Goal: Obtain resource: Download file/media

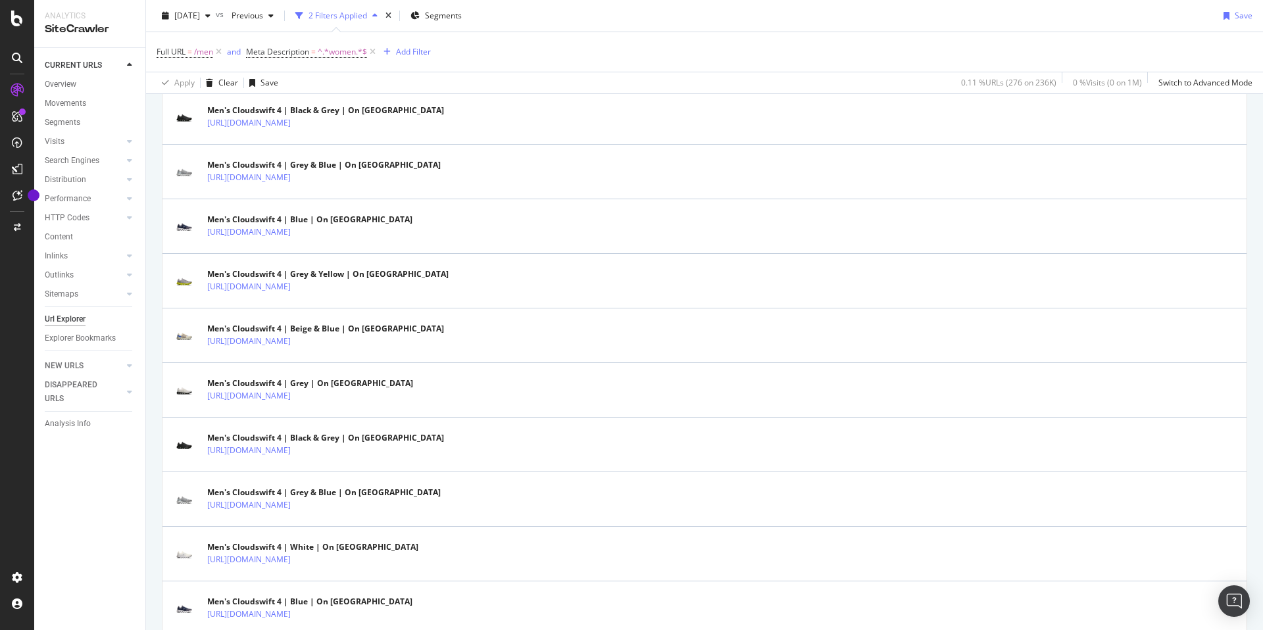
scroll to position [2606, 0]
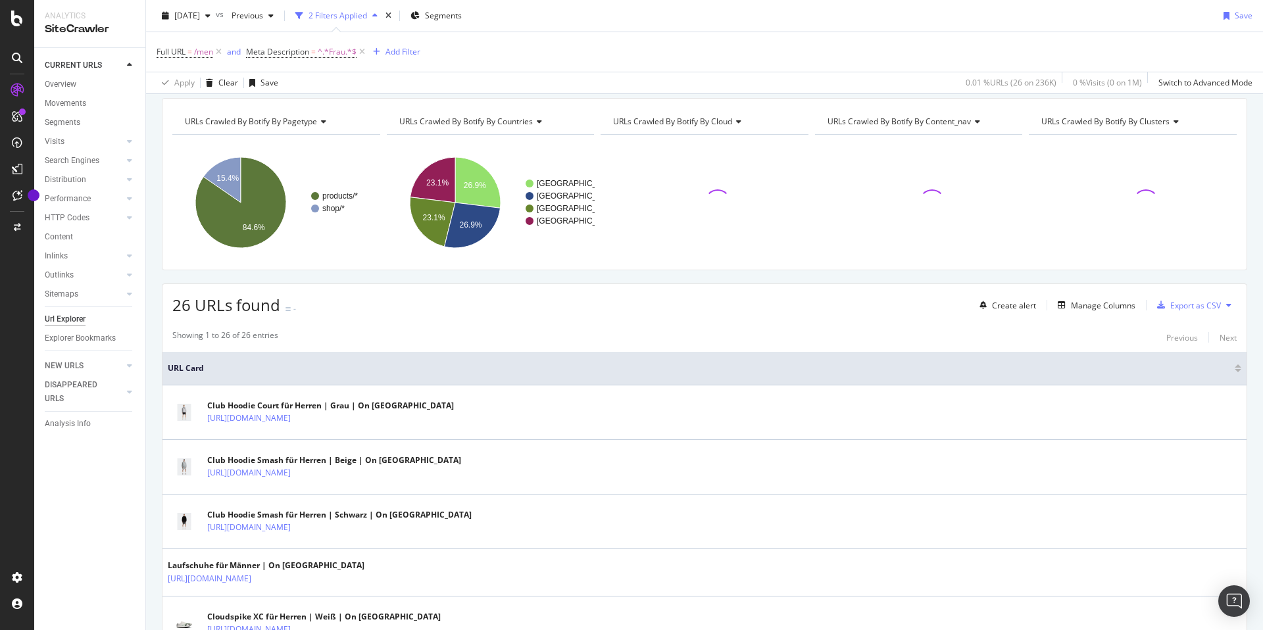
scroll to position [82, 0]
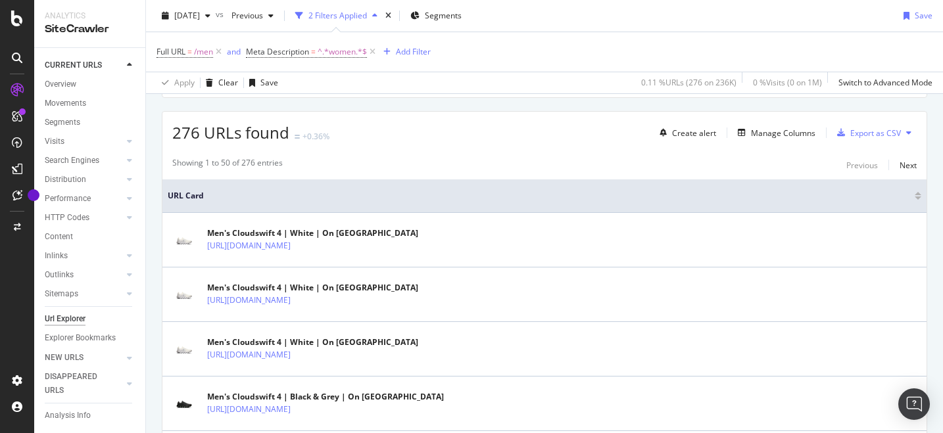
scroll to position [160, 0]
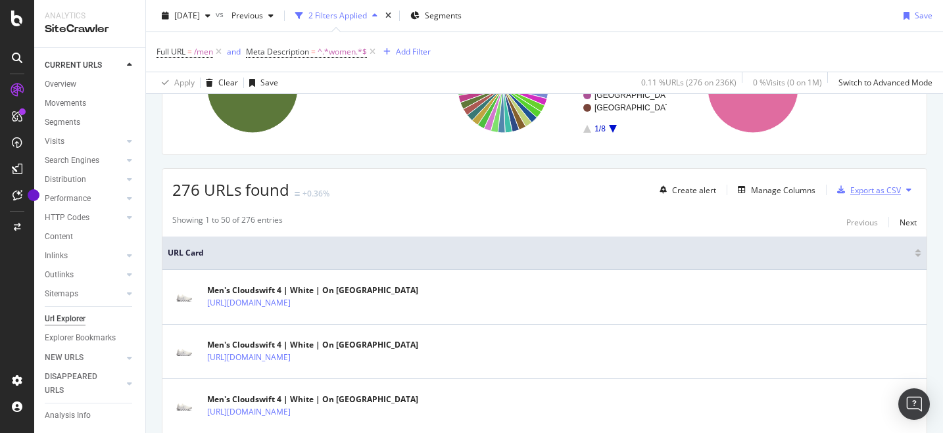
click at [889, 191] on div "Export as CSV" at bounding box center [875, 190] width 51 height 11
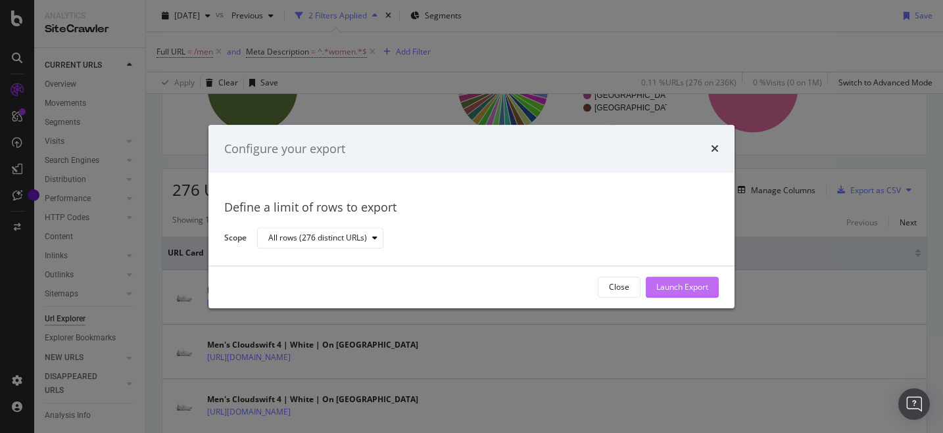
click at [671, 285] on div "Launch Export" at bounding box center [682, 287] width 52 height 11
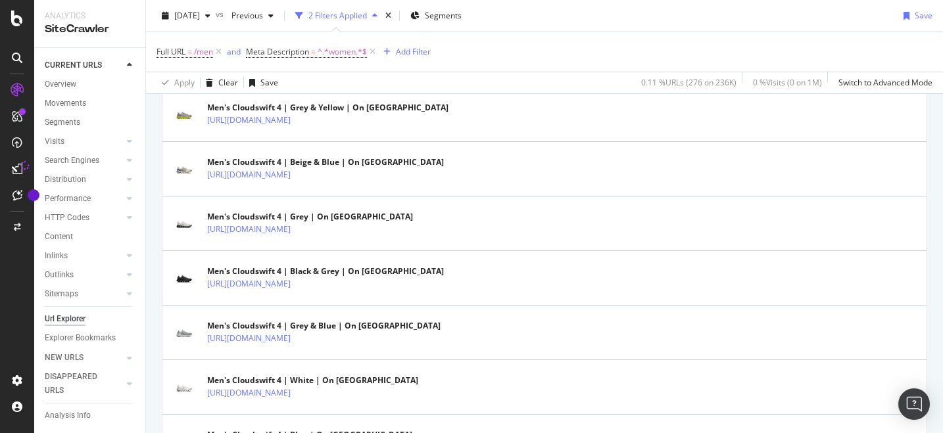
scroll to position [2803, 0]
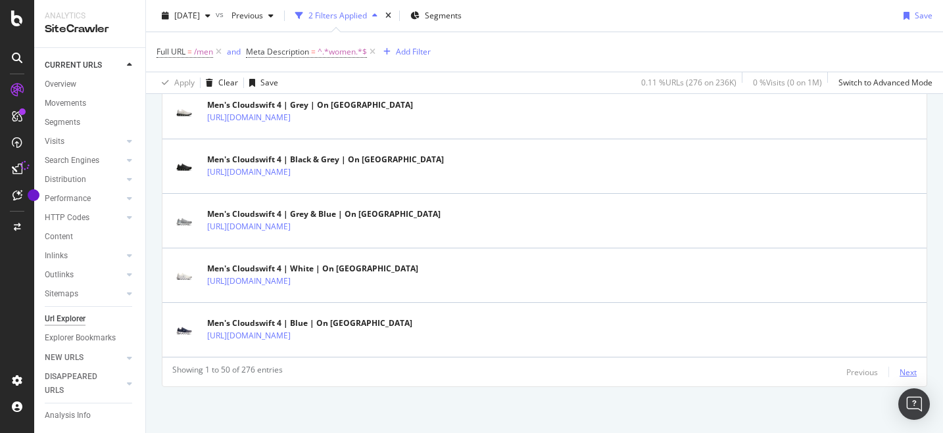
click at [904, 373] on div "Next" at bounding box center [908, 372] width 17 height 11
click at [910, 372] on div "Next" at bounding box center [908, 372] width 17 height 11
click at [907, 371] on div "Next" at bounding box center [908, 372] width 17 height 11
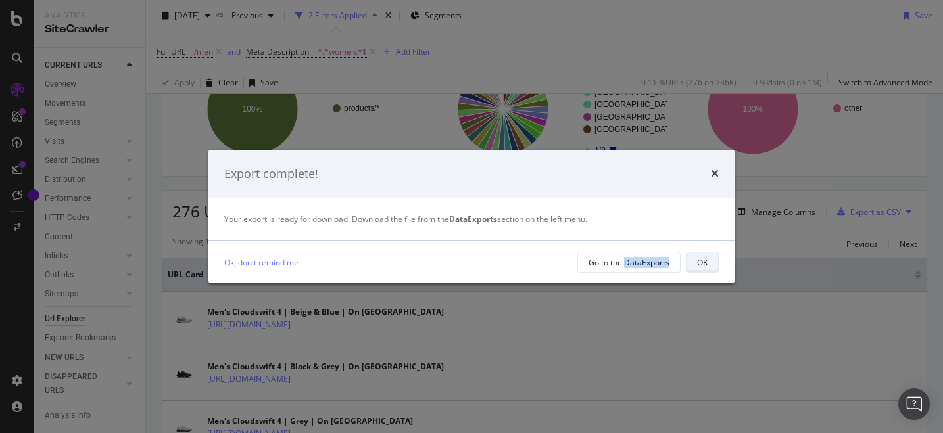
click at [701, 262] on div "OK" at bounding box center [702, 262] width 11 height 11
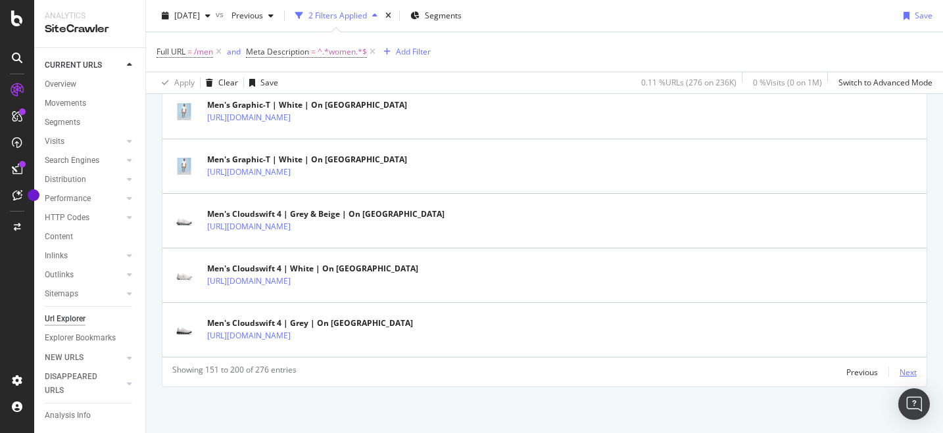
click at [908, 372] on div "Next" at bounding box center [908, 372] width 17 height 11
click at [914, 372] on div "Next" at bounding box center [908, 372] width 17 height 11
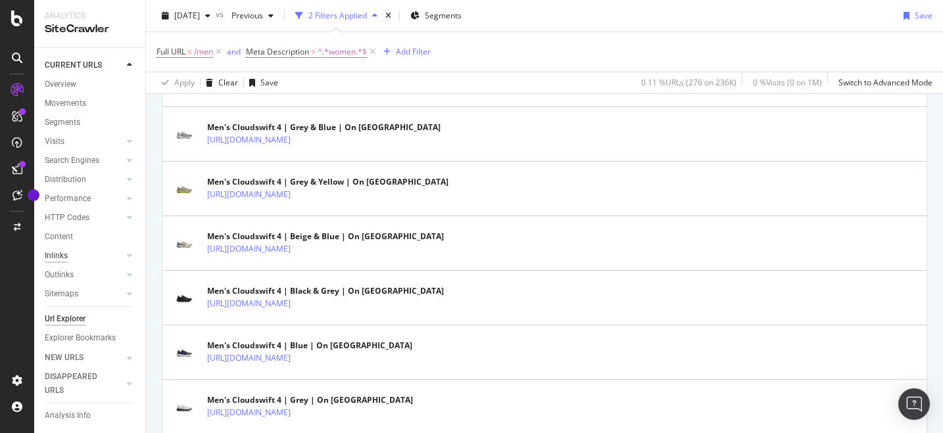
scroll to position [8, 0]
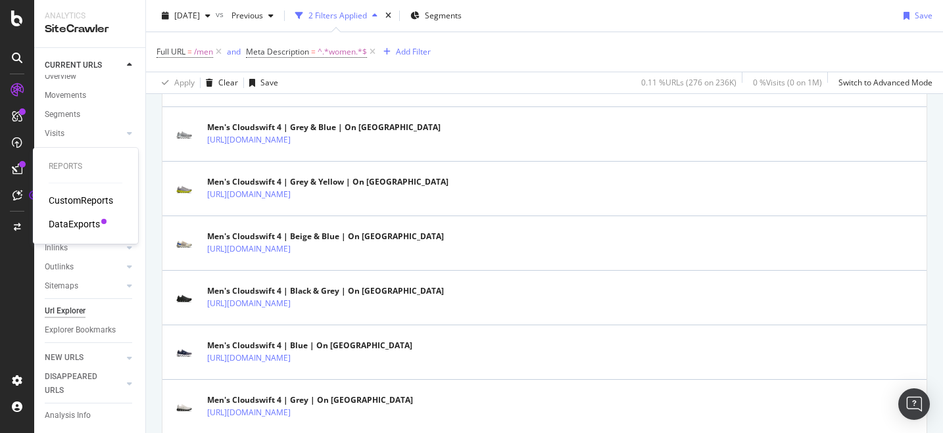
click at [65, 222] on div "DataExports" at bounding box center [74, 224] width 51 height 13
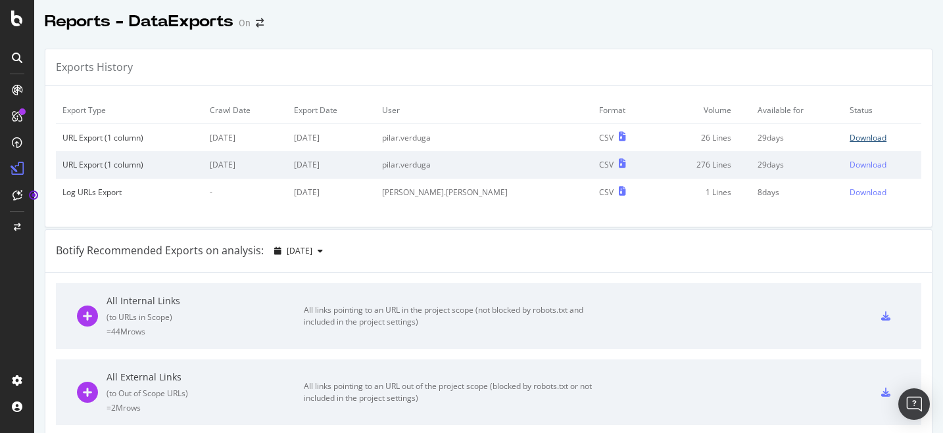
click at [868, 138] on div "Download" at bounding box center [868, 137] width 37 height 11
click at [850, 135] on div "Download" at bounding box center [868, 137] width 37 height 11
click at [15, 59] on icon at bounding box center [17, 58] width 11 height 11
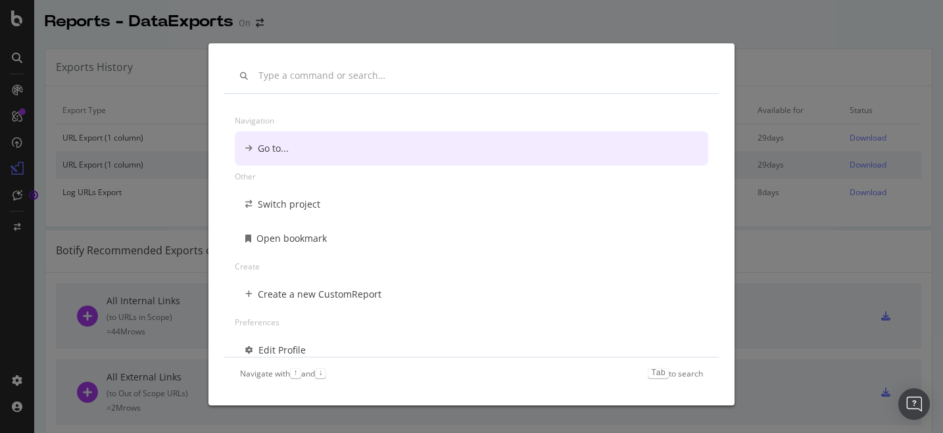
click at [20, 87] on div "Navigation Go to... Other Switch project Open bookmark Create Create a new Cust…" at bounding box center [471, 216] width 943 height 433
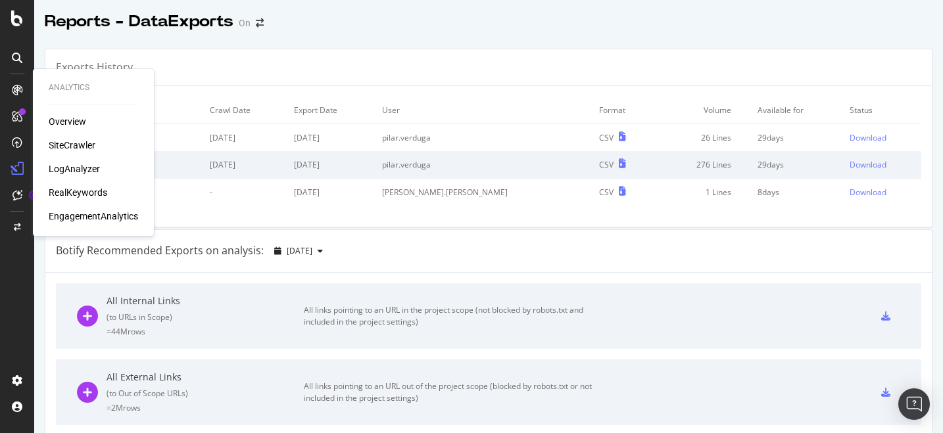
click at [73, 144] on div "SiteCrawler" at bounding box center [72, 145] width 47 height 13
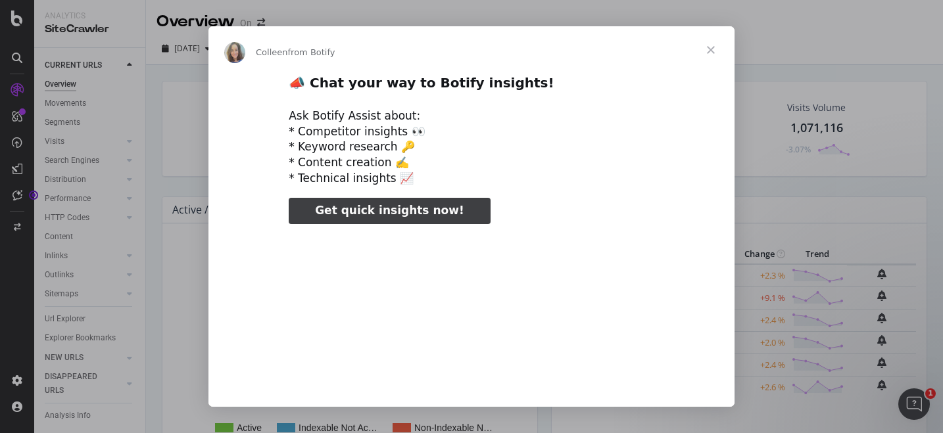
type input "3296666"
click at [709, 47] on span "Close" at bounding box center [710, 49] width 47 height 47
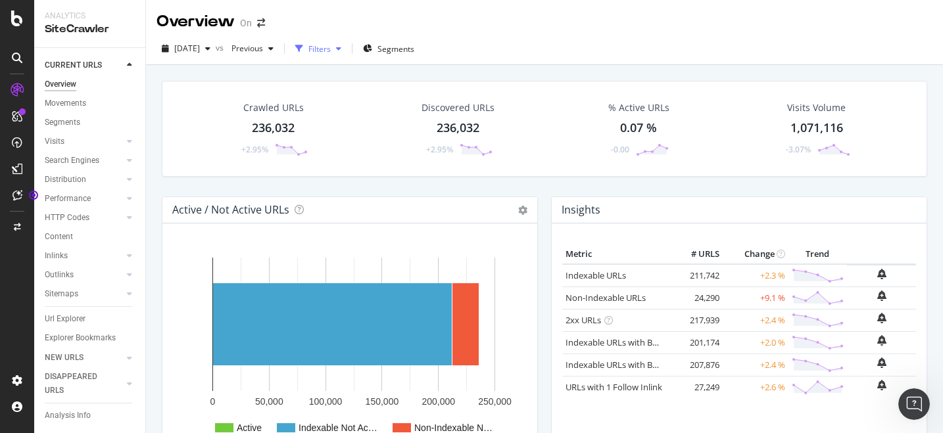
click at [331, 52] on div "Filters" at bounding box center [319, 48] width 22 height 11
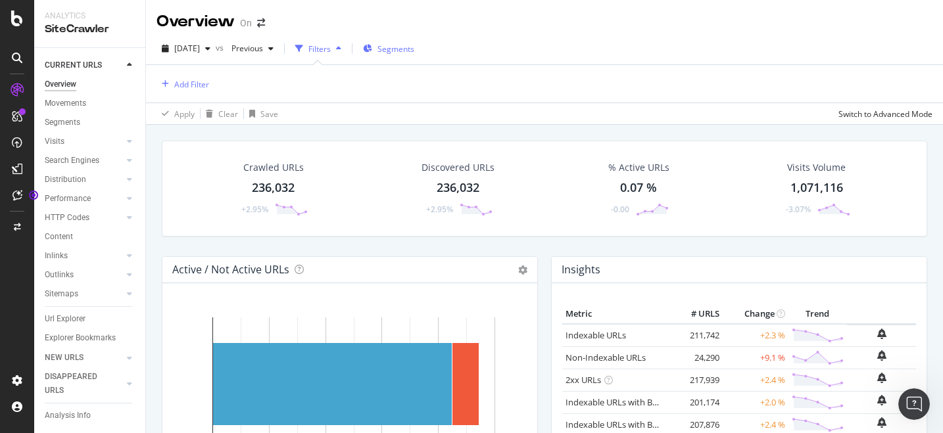
click at [414, 47] on span "Segments" at bounding box center [396, 48] width 37 height 11
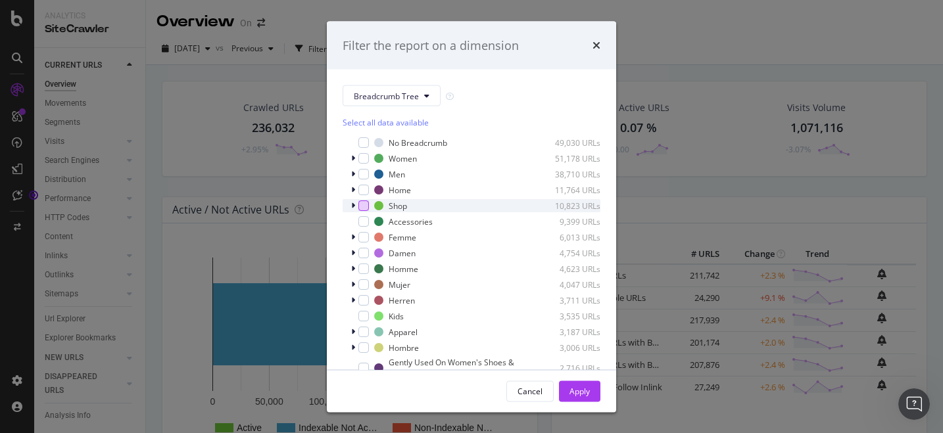
click at [365, 205] on div "modal" at bounding box center [363, 206] width 11 height 11
click at [572, 387] on div "Apply" at bounding box center [580, 390] width 20 height 11
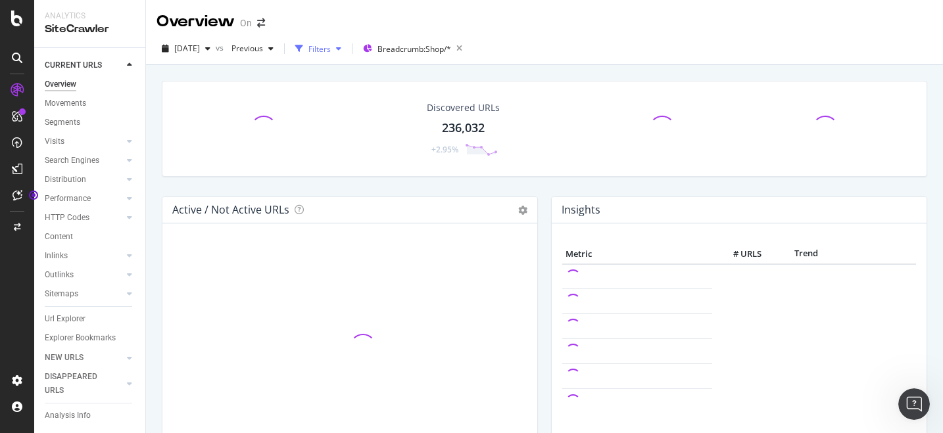
click at [331, 52] on div "Filters" at bounding box center [319, 48] width 22 height 11
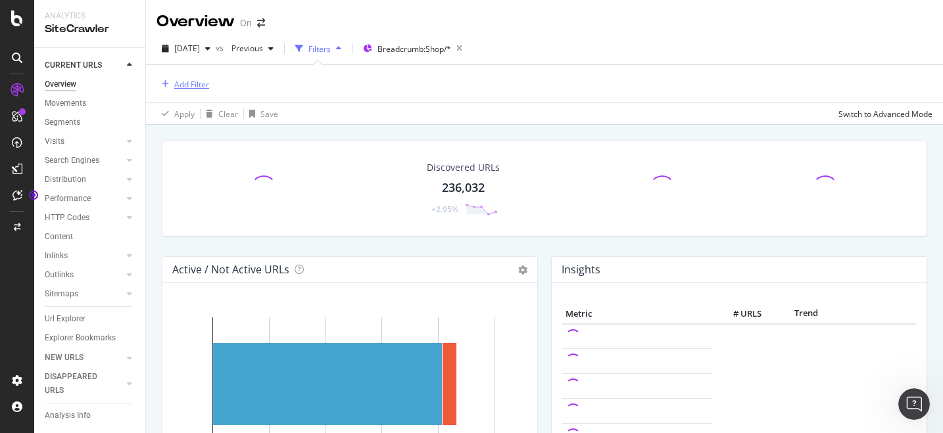
click at [193, 88] on div "Add Filter" at bounding box center [191, 84] width 35 height 11
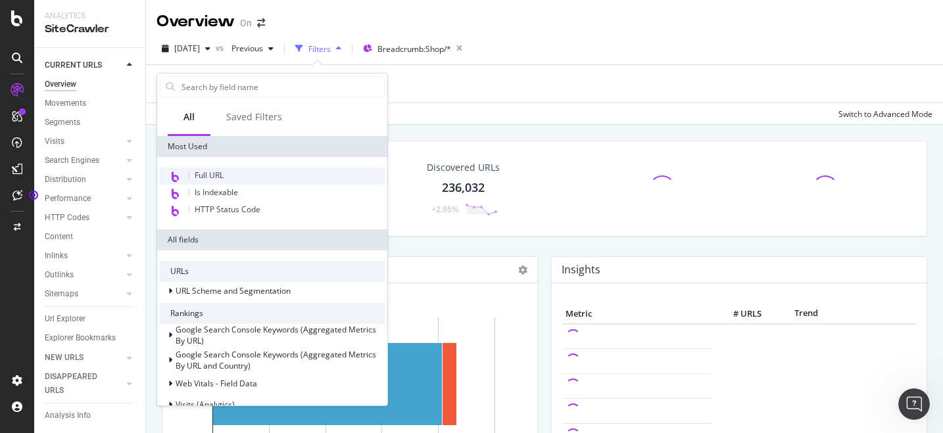
click at [199, 172] on span "Full URL" at bounding box center [209, 175] width 29 height 11
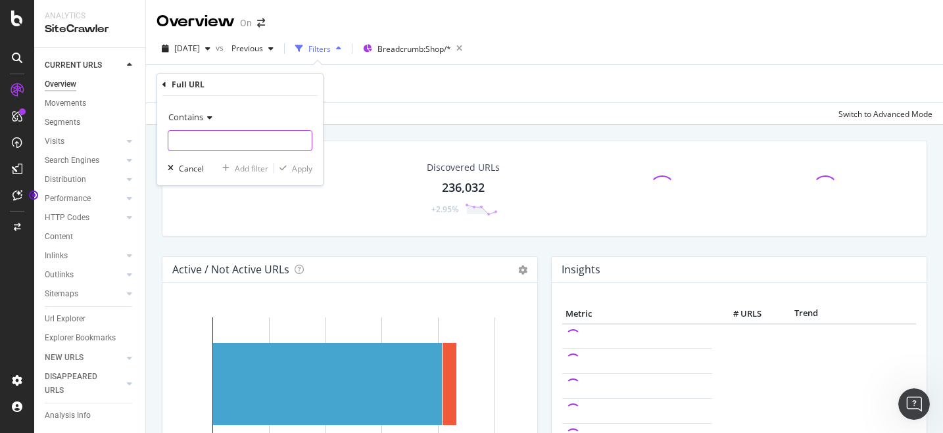
click at [217, 139] on input "text" at bounding box center [239, 140] width 143 height 21
type input "mens/"
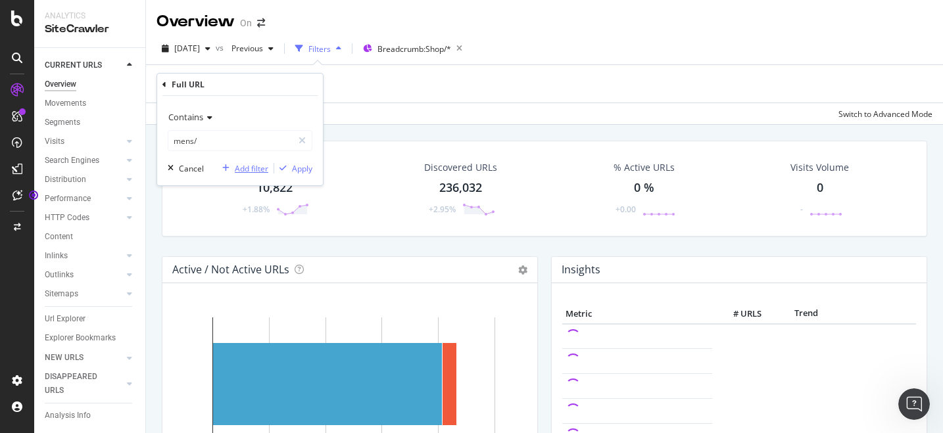
click at [259, 168] on div "Add filter" at bounding box center [252, 168] width 34 height 11
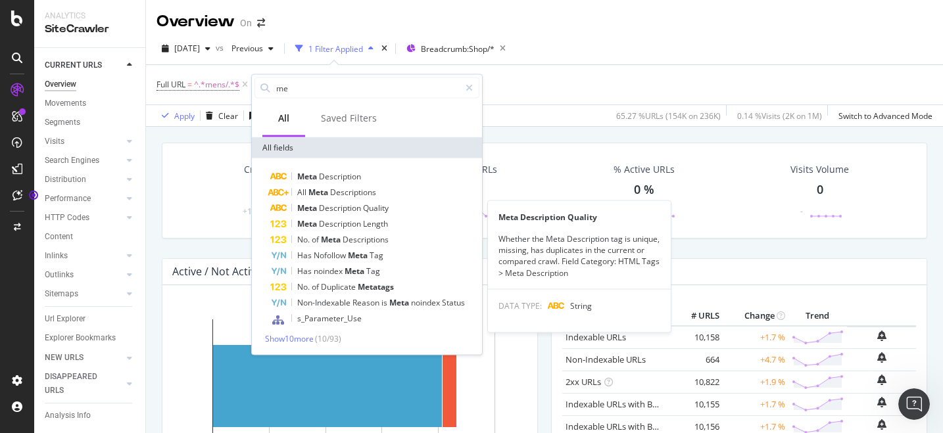
type input "m"
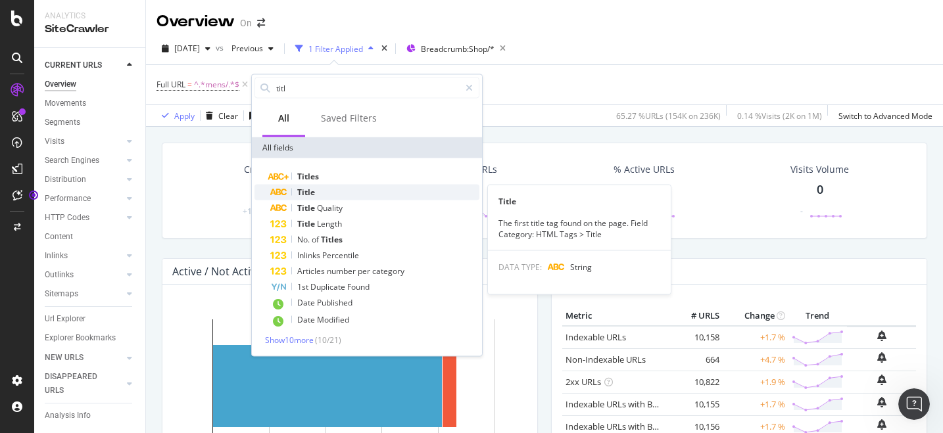
type input "titl"
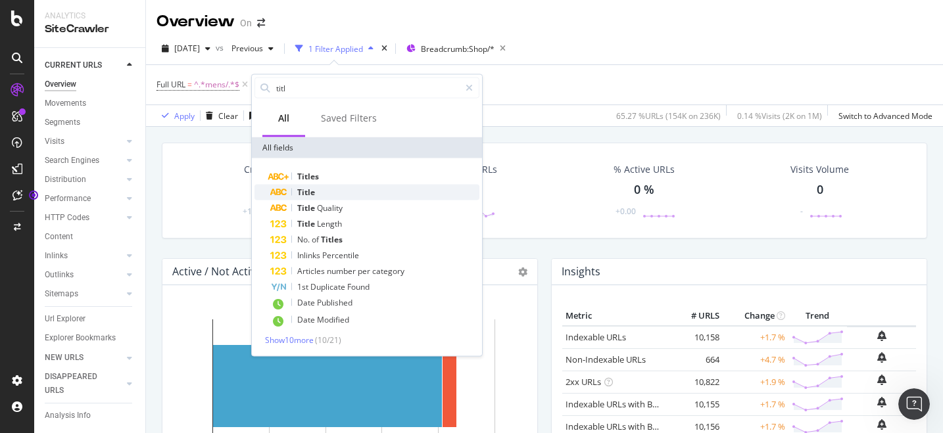
click at [316, 191] on div "Title" at bounding box center [374, 193] width 209 height 16
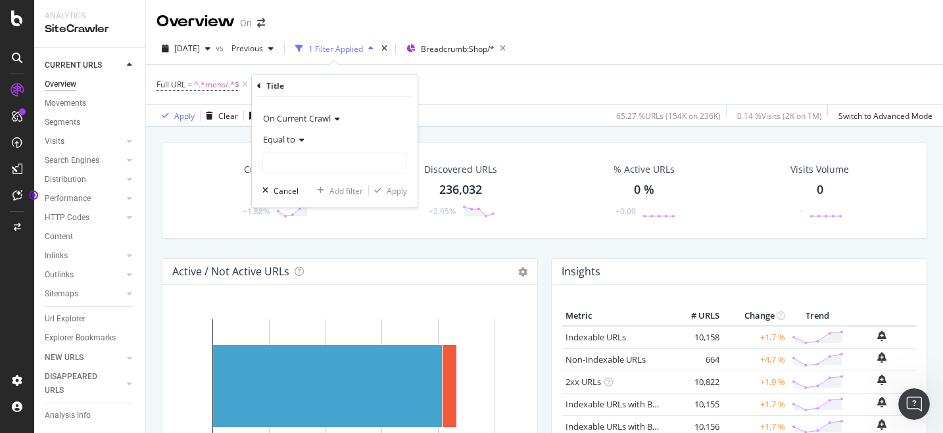
click at [303, 137] on icon at bounding box center [299, 140] width 9 height 8
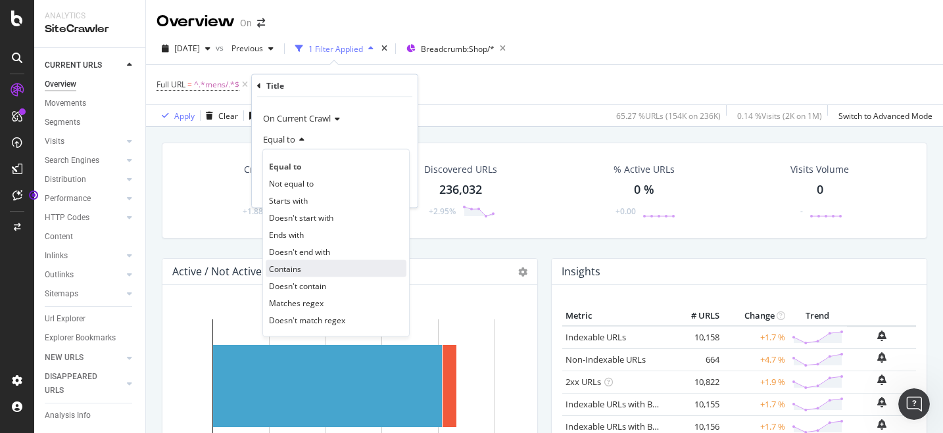
click at [287, 262] on div "Contains" at bounding box center [336, 268] width 141 height 17
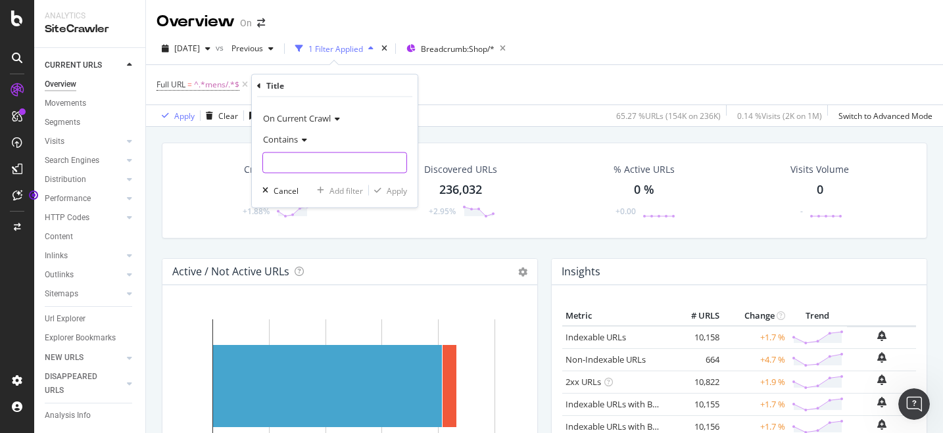
click at [291, 171] on input "text" at bounding box center [334, 163] width 143 height 21
type input "women"
click at [387, 194] on div "Apply" at bounding box center [397, 190] width 20 height 11
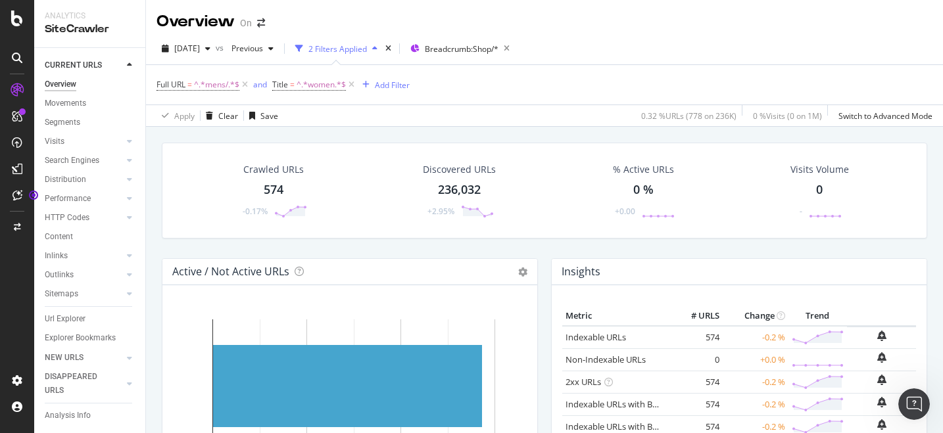
click at [278, 191] on div "574" at bounding box center [274, 190] width 20 height 17
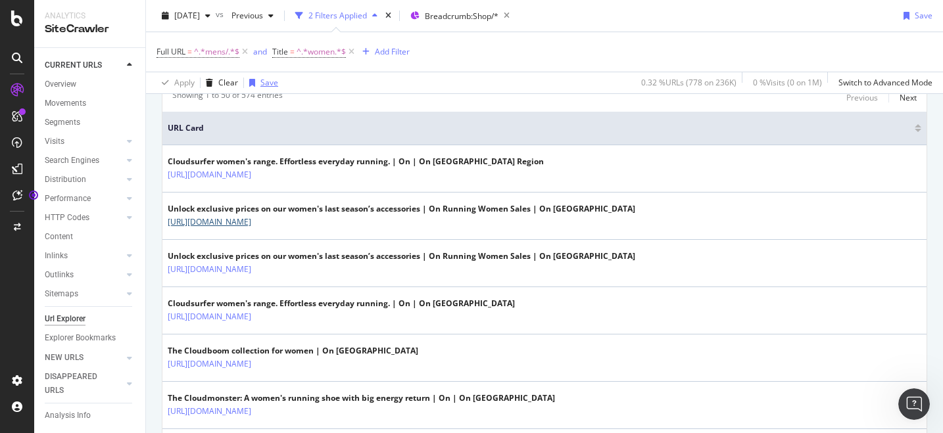
scroll to position [202, 0]
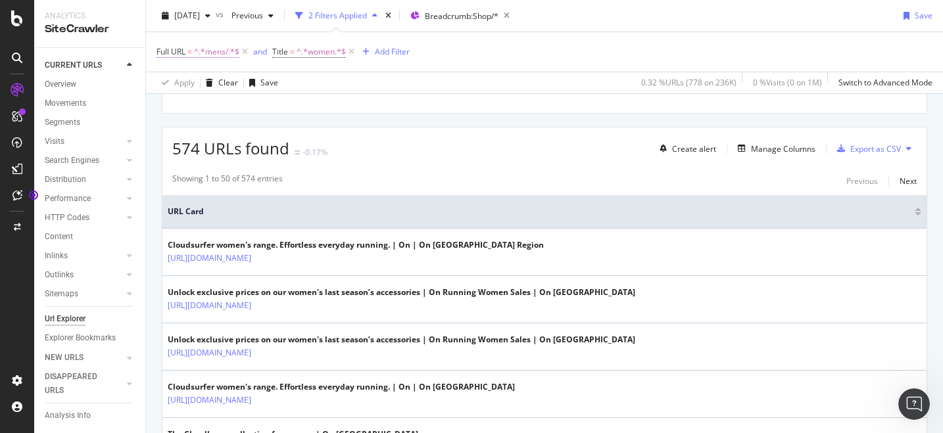
click at [215, 53] on span "^.*mens/.*$" at bounding box center [216, 52] width 45 height 18
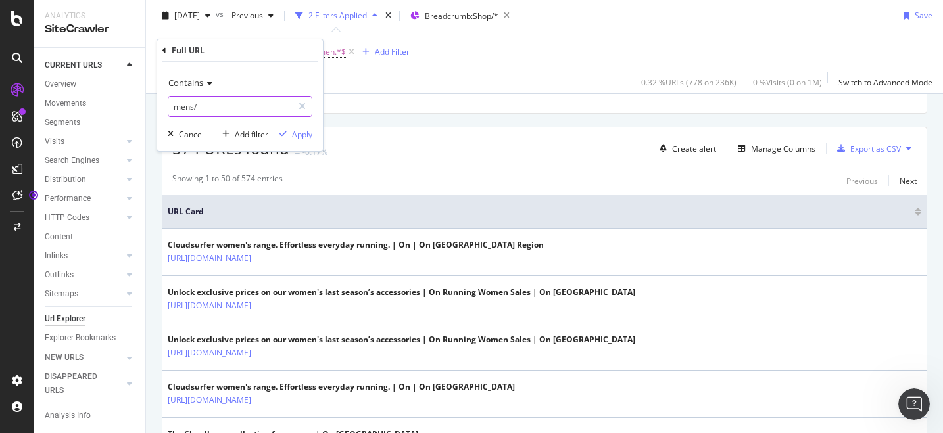
click at [174, 109] on input "mens/" at bounding box center [230, 106] width 124 height 21
click at [174, 107] on input "mens/" at bounding box center [230, 106] width 124 height 21
click at [212, 107] on input "/mens/" at bounding box center [230, 106] width 124 height 21
type input "/mens"
click at [296, 133] on div "Apply" at bounding box center [302, 134] width 20 height 11
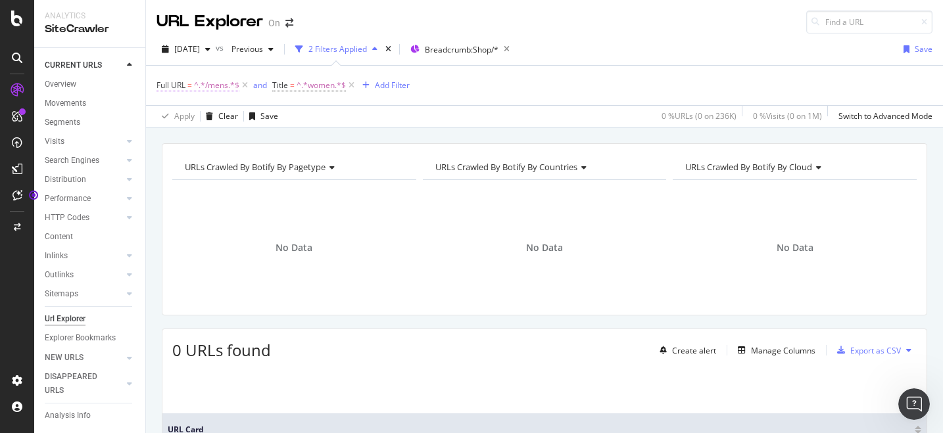
click at [222, 86] on span "^.*/mens.*$" at bounding box center [216, 85] width 45 height 18
click at [178, 139] on input "/mens" at bounding box center [230, 140] width 124 height 21
click at [176, 143] on input "/mens" at bounding box center [230, 140] width 124 height 21
type input "/womens"
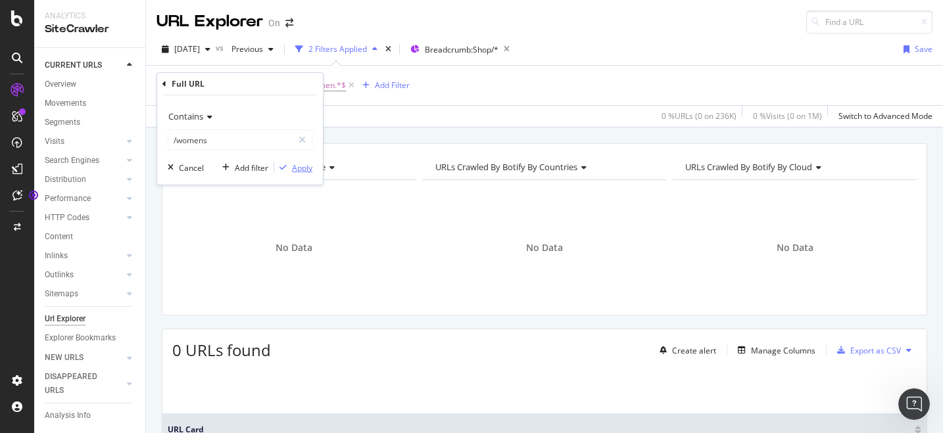
click at [297, 168] on div "Apply" at bounding box center [302, 167] width 20 height 11
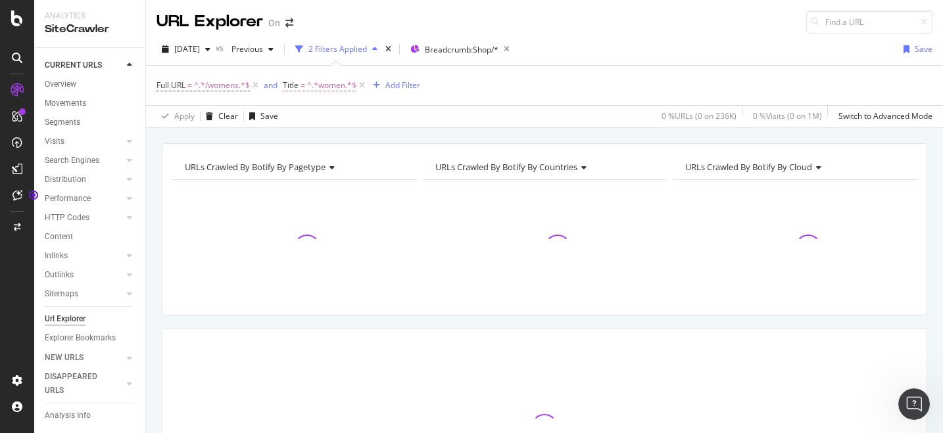
click at [333, 86] on span "^.*women.*$" at bounding box center [331, 85] width 49 height 18
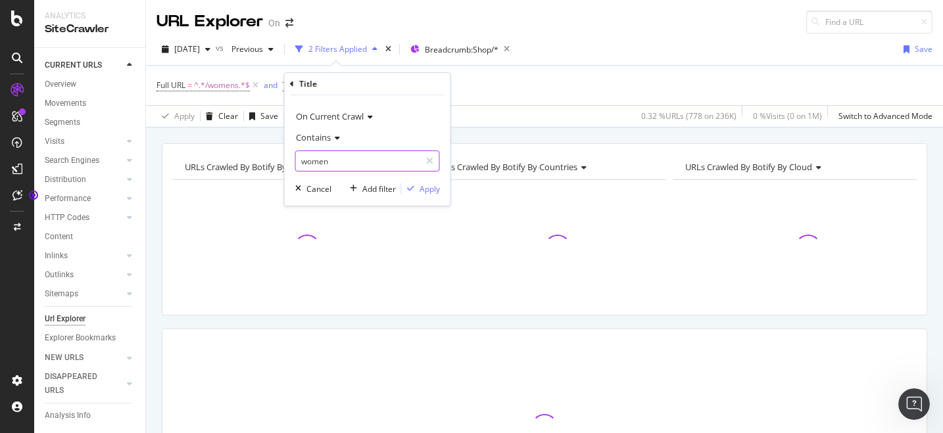
click at [310, 162] on input "women" at bounding box center [358, 161] width 124 height 21
click at [311, 162] on input "women" at bounding box center [358, 161] width 124 height 21
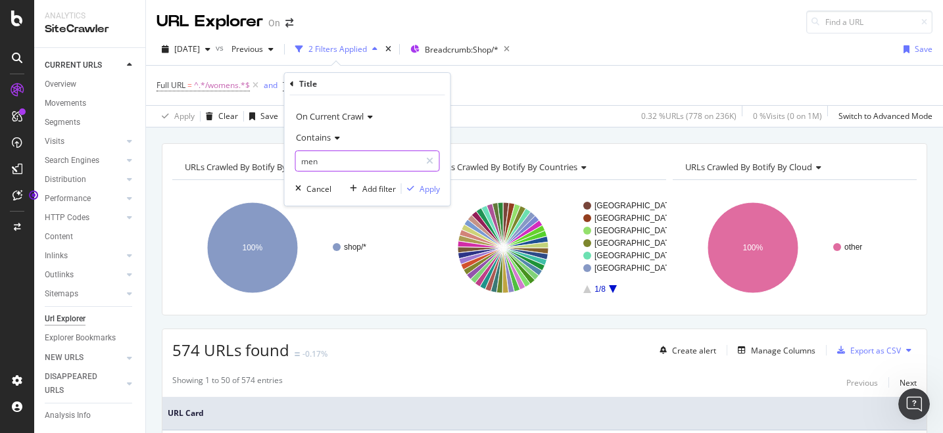
click at [331, 165] on input "men" at bounding box center [358, 161] width 124 height 21
type input "mens"
click at [423, 187] on div "Apply" at bounding box center [430, 189] width 20 height 11
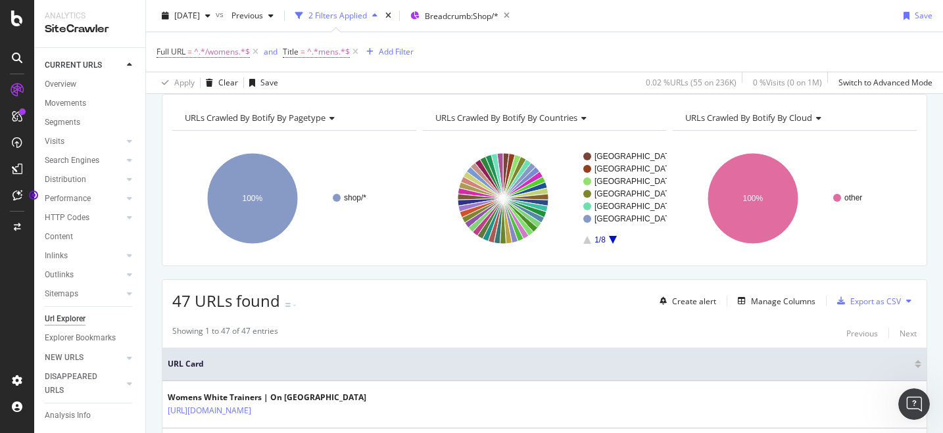
scroll to position [28, 0]
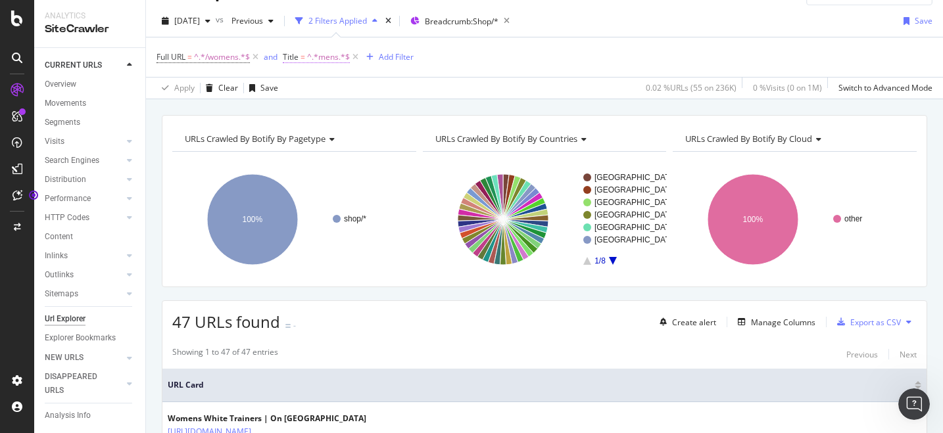
click at [328, 59] on span "^.*mens.*$" at bounding box center [328, 57] width 43 height 18
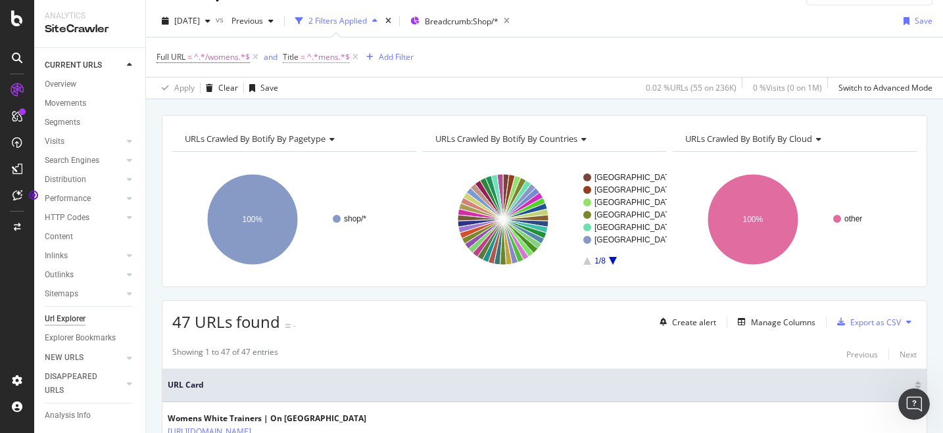
click at [321, 61] on span "^.*mens.*$" at bounding box center [328, 57] width 43 height 18
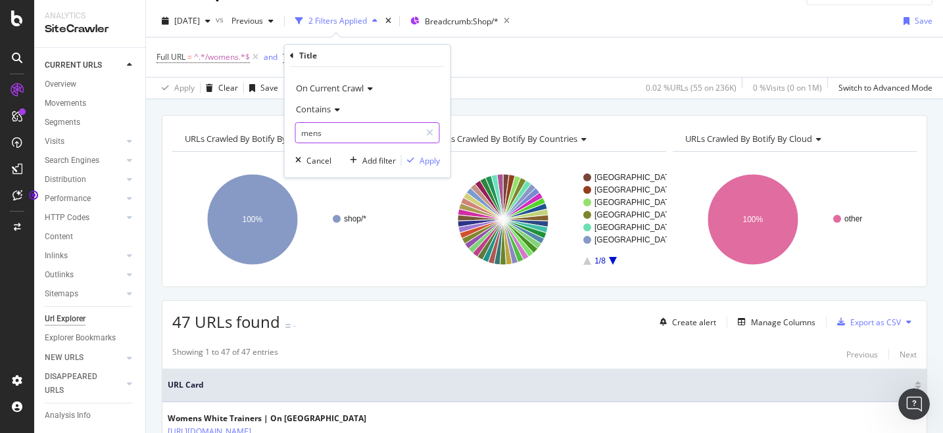
click at [301, 135] on input "mens" at bounding box center [358, 132] width 124 height 21
click at [320, 136] on input "mens" at bounding box center [358, 132] width 124 height 21
type input "men's"
click at [421, 160] on div "Apply" at bounding box center [430, 160] width 20 height 11
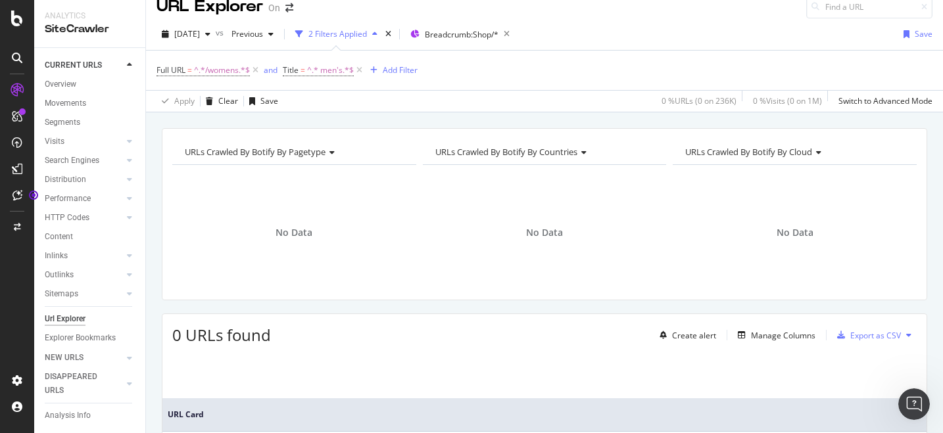
scroll to position [8, 0]
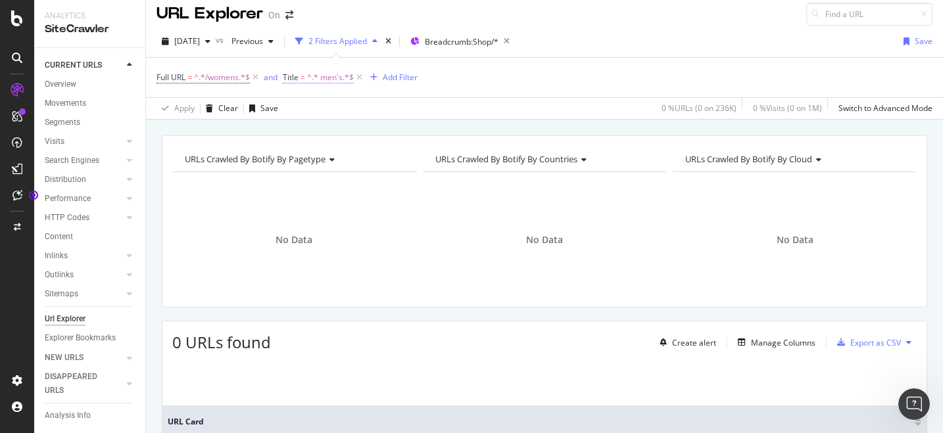
click at [289, 75] on span "Title" at bounding box center [291, 77] width 16 height 11
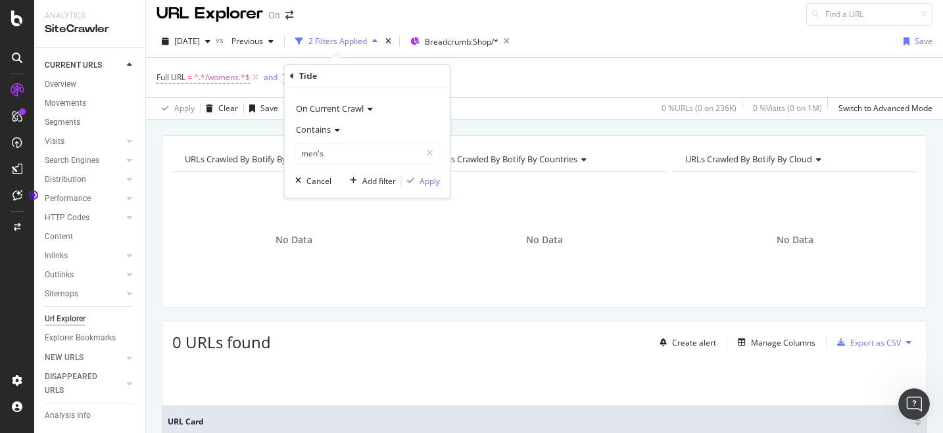
click at [312, 75] on div "Title" at bounding box center [308, 75] width 18 height 11
click at [383, 178] on div "Add filter" at bounding box center [379, 181] width 34 height 11
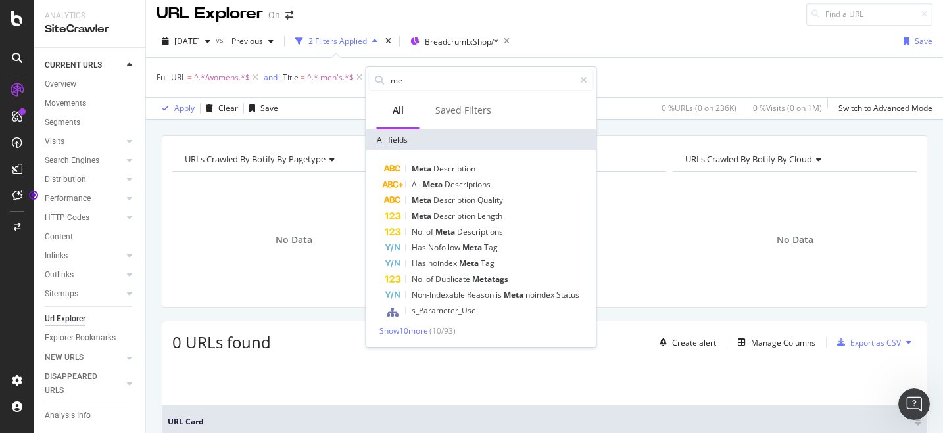
type input "m"
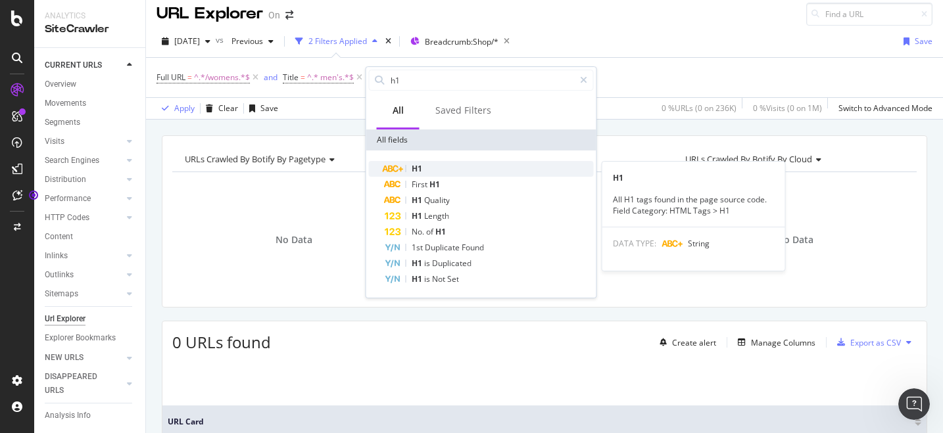
type input "h1"
click at [417, 170] on span "H1" at bounding box center [417, 168] width 11 height 11
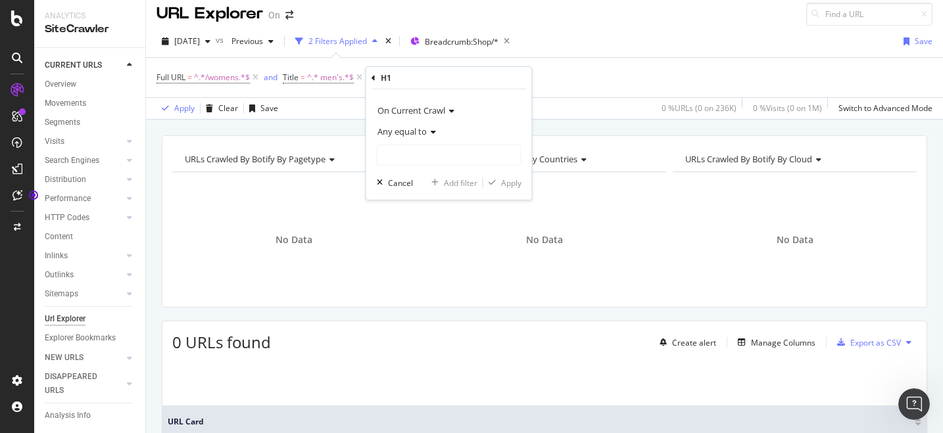
click at [420, 134] on span "Any equal to" at bounding box center [402, 132] width 49 height 12
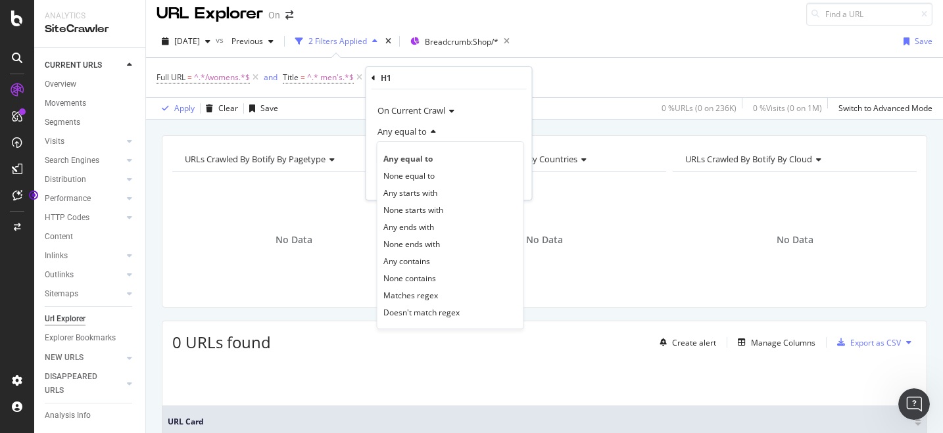
click at [448, 108] on icon at bounding box center [449, 111] width 9 height 8
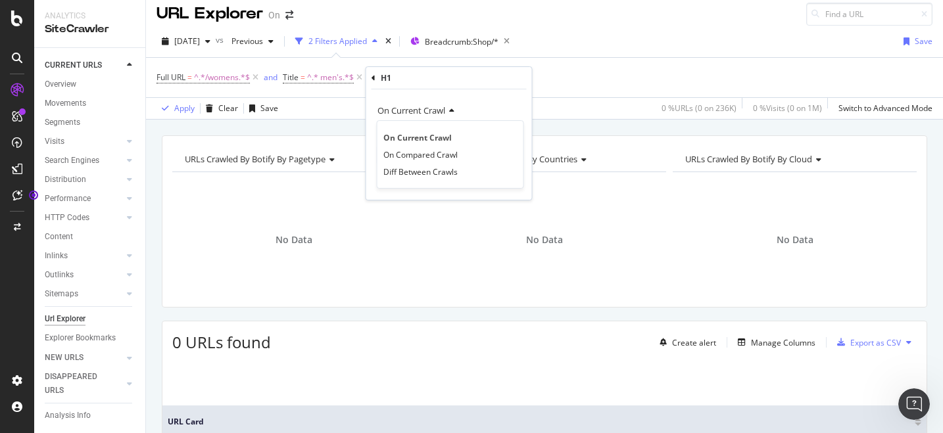
click at [442, 114] on span "On Current Crawl" at bounding box center [412, 111] width 68 height 12
click at [431, 132] on icon at bounding box center [431, 132] width 9 height 8
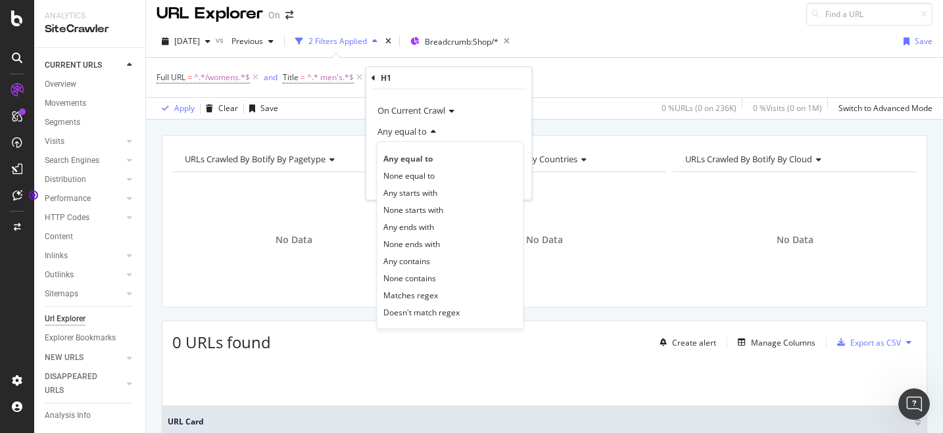
click at [451, 121] on div "Any equal to" at bounding box center [449, 131] width 145 height 21
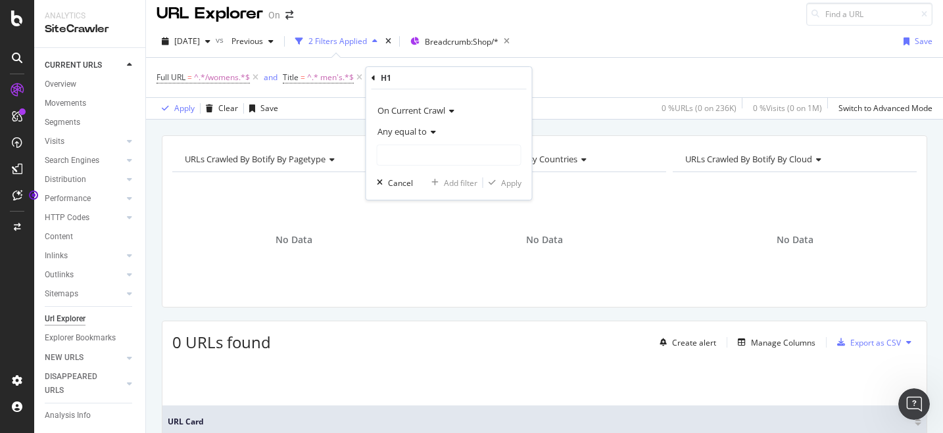
click at [431, 144] on div "Any equal to" at bounding box center [449, 143] width 145 height 45
click at [431, 132] on icon at bounding box center [431, 132] width 9 height 8
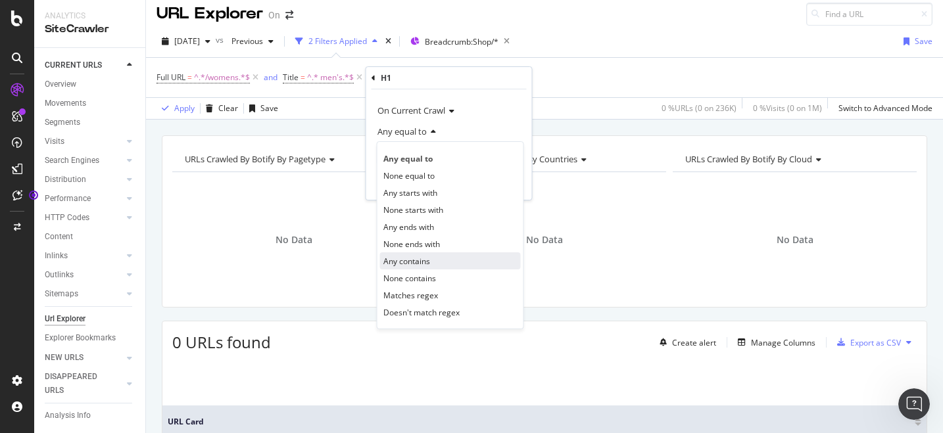
click at [403, 262] on span "Any contains" at bounding box center [406, 261] width 47 height 11
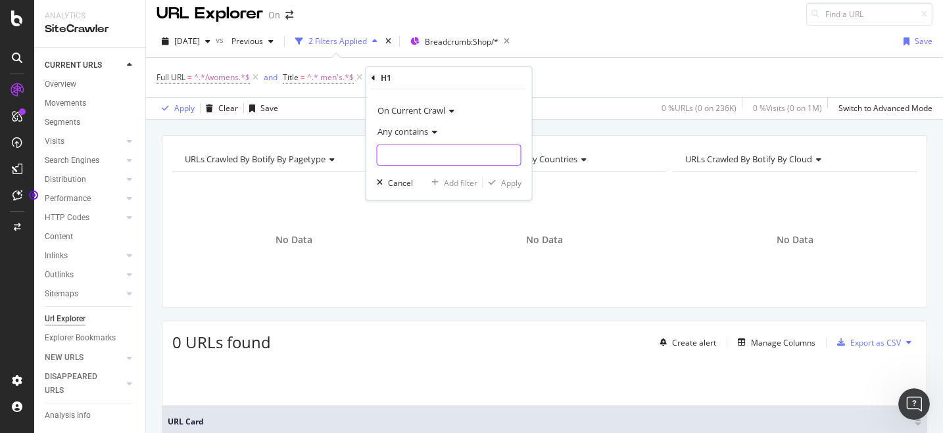
click at [403, 151] on input "text" at bounding box center [449, 155] width 143 height 21
type input "m"
type input "Men's"
click at [508, 180] on div "Apply" at bounding box center [511, 183] width 20 height 11
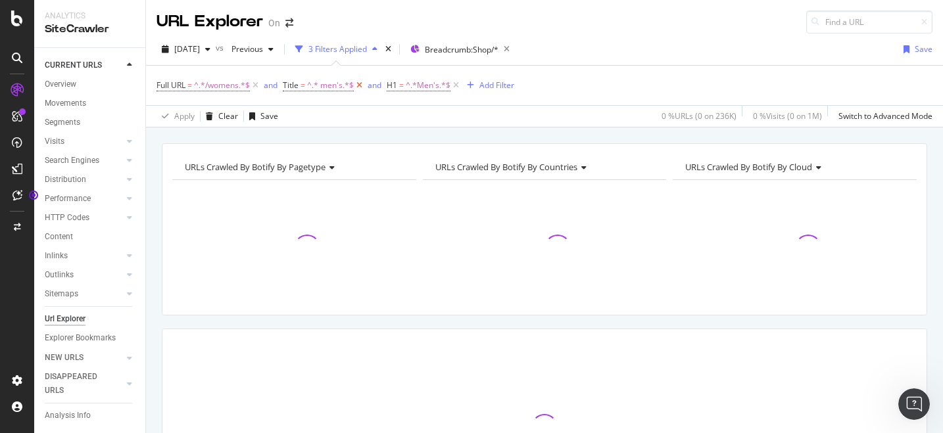
click at [358, 84] on icon at bounding box center [359, 85] width 11 height 13
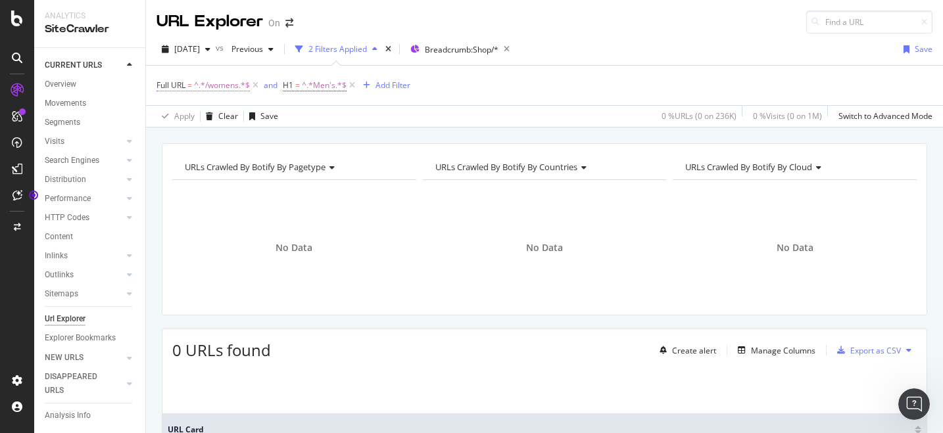
click at [235, 86] on span "^.*/womens.*$" at bounding box center [222, 85] width 56 height 18
click at [186, 142] on input "/womens" at bounding box center [230, 140] width 124 height 21
type input "/mens"
click at [384, 122] on div "Apply Clear Save 0 % URLs ( 0 on 236K ) 0 % Visits ( 0 on 1M ) Switch to Advanc…" at bounding box center [544, 116] width 797 height 22
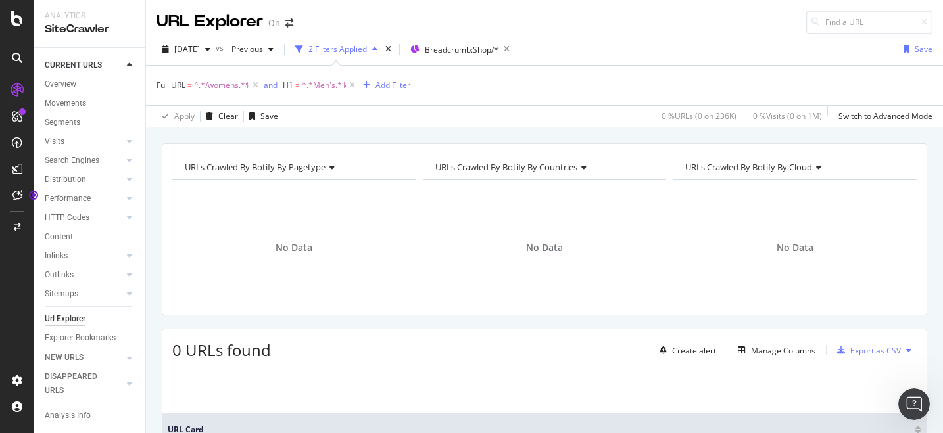
click at [312, 89] on span "^.*Men's.*$" at bounding box center [324, 85] width 45 height 18
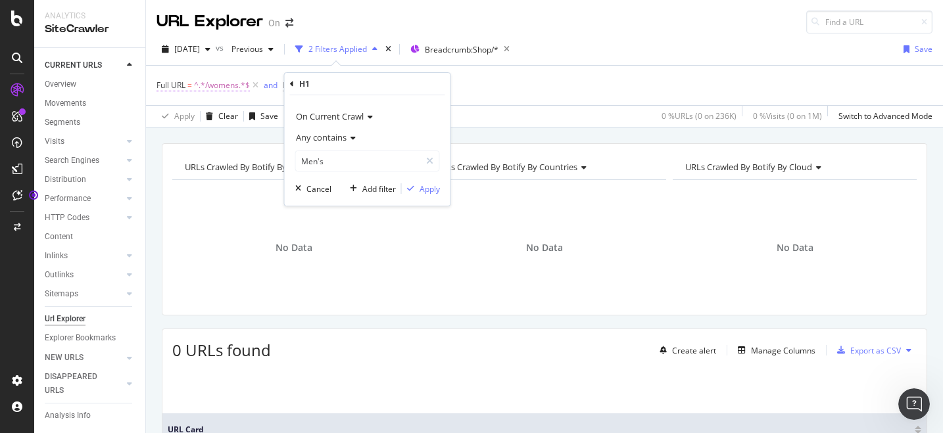
click at [230, 91] on span "^.*/womens.*$" at bounding box center [222, 85] width 56 height 18
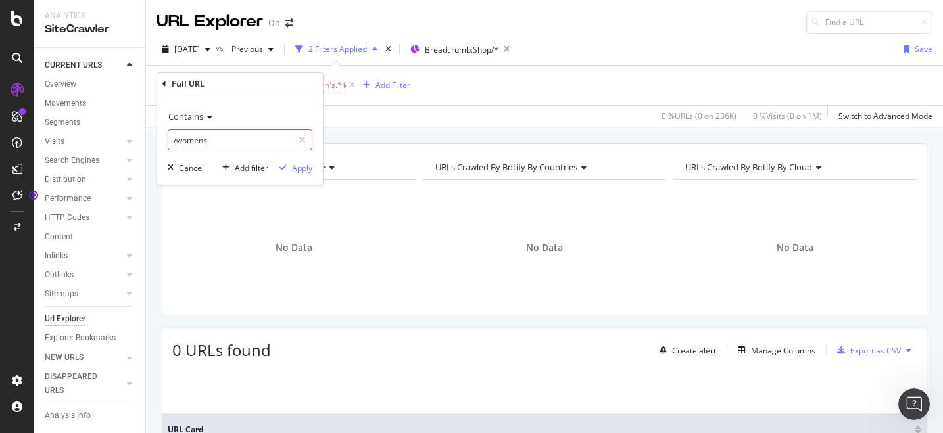
click at [185, 141] on input "/womens" at bounding box center [230, 140] width 124 height 21
type input "/mens"
click at [298, 170] on div "Apply" at bounding box center [302, 167] width 20 height 11
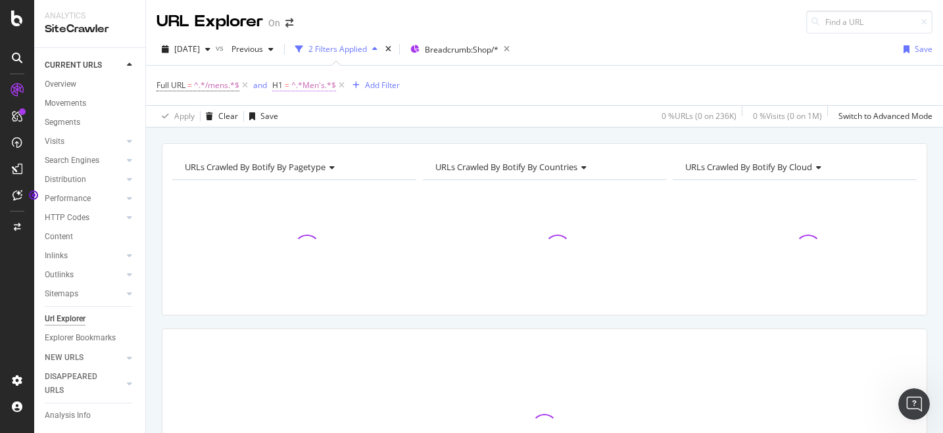
click at [315, 85] on span "^.*Men's.*$" at bounding box center [313, 85] width 45 height 18
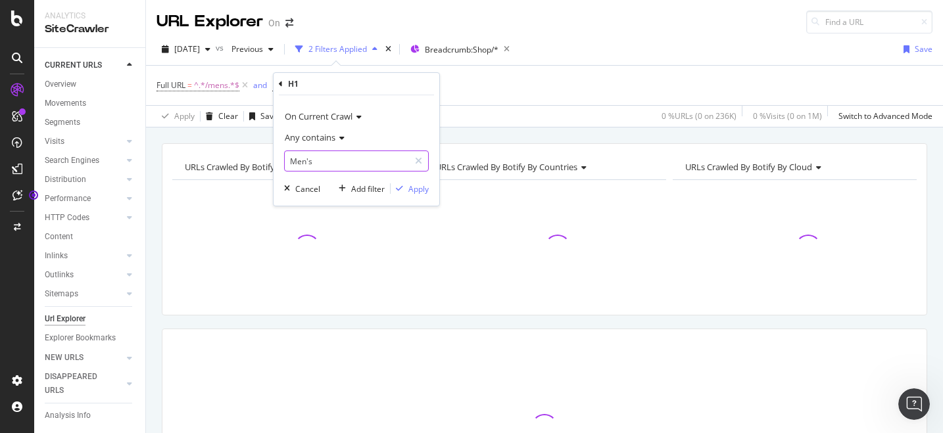
click at [297, 160] on input "Men's" at bounding box center [347, 161] width 124 height 21
click at [297, 163] on input "Men's" at bounding box center [347, 161] width 124 height 21
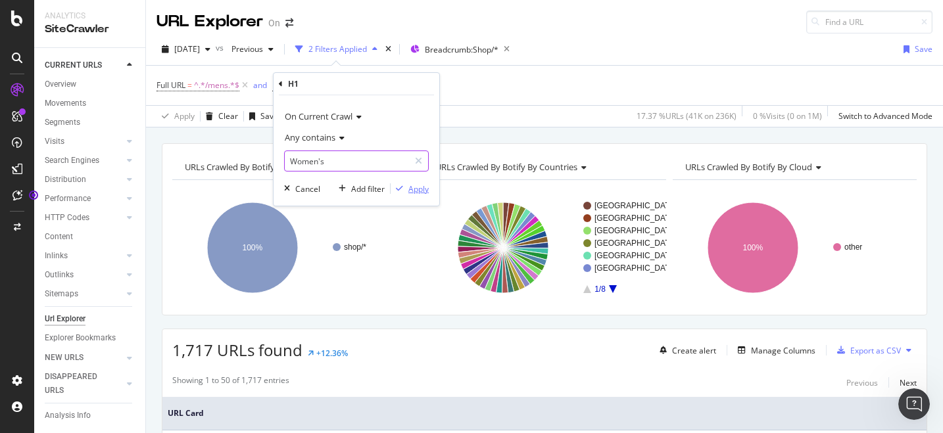
type input "Women's"
click at [416, 189] on div "Apply" at bounding box center [418, 189] width 20 height 11
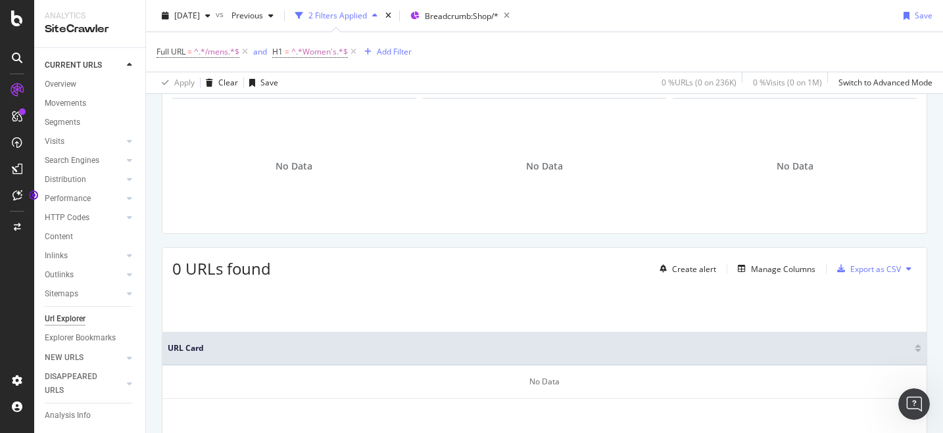
scroll to position [139, 0]
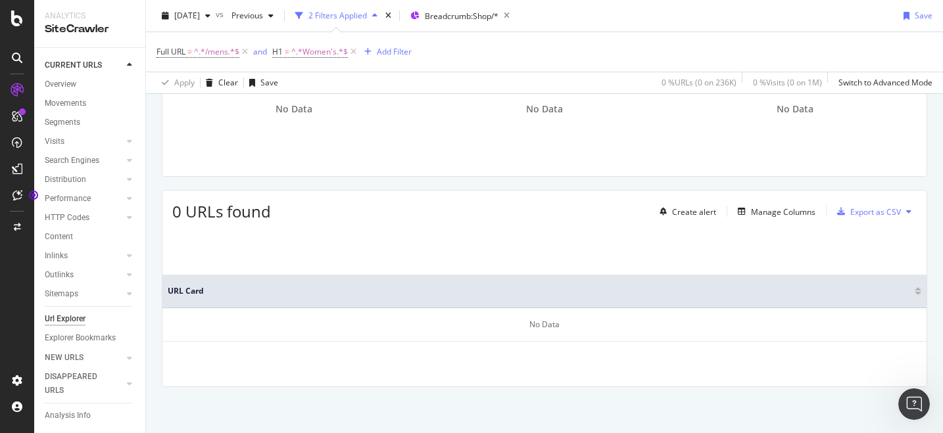
click at [16, 283] on div at bounding box center [17, 225] width 32 height 291
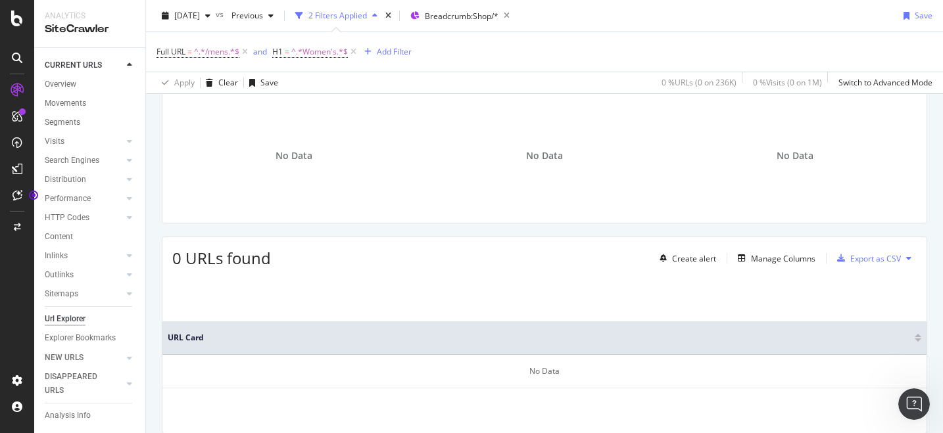
scroll to position [0, 0]
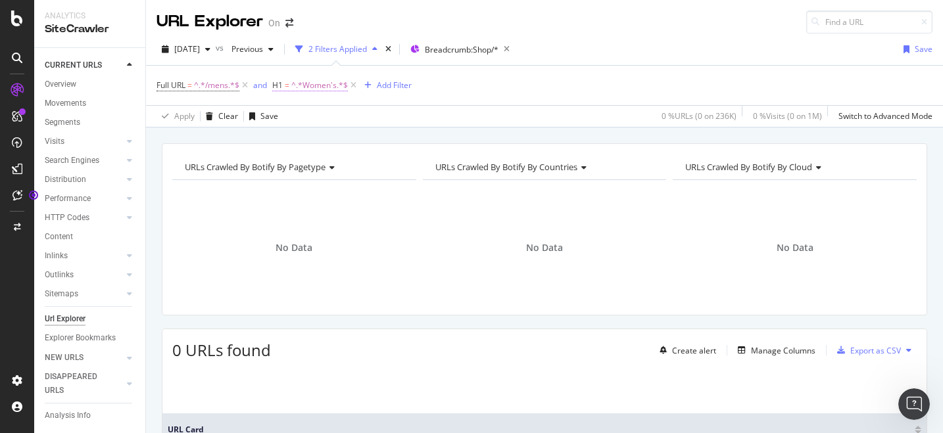
click at [280, 84] on span "H1" at bounding box center [277, 85] width 11 height 11
click at [225, 86] on span "^.*/mens.*$" at bounding box center [216, 85] width 45 height 18
click at [205, 139] on input "/mens" at bounding box center [230, 140] width 124 height 21
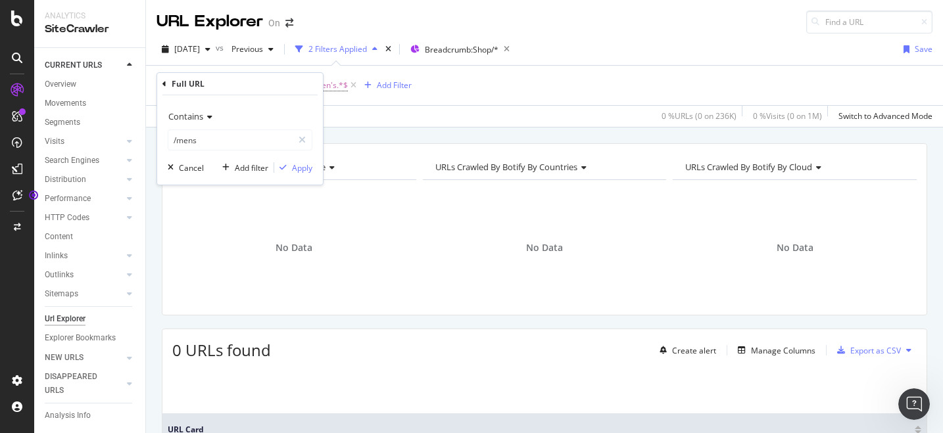
click at [355, 109] on div "Apply Clear Save 0 % URLs ( 0 on 236K ) 0 % Visits ( 0 on 1M ) Switch to Advanc…" at bounding box center [544, 116] width 797 height 22
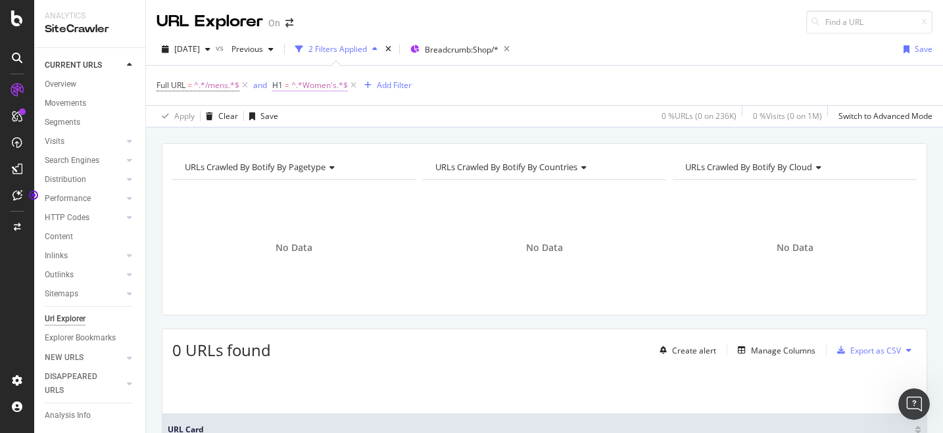
click at [320, 88] on span "^.*Women's.*$" at bounding box center [319, 85] width 57 height 18
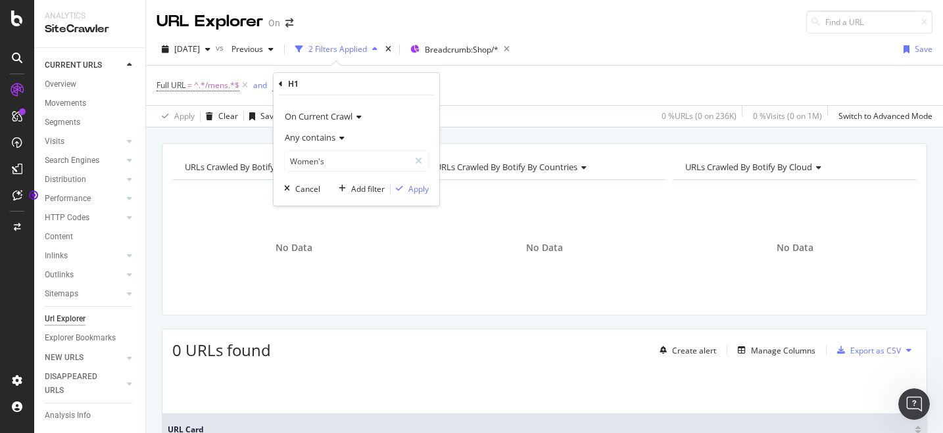
click at [283, 86] on div "H1" at bounding box center [356, 84] width 155 height 22
click at [282, 84] on icon at bounding box center [281, 84] width 4 height 8
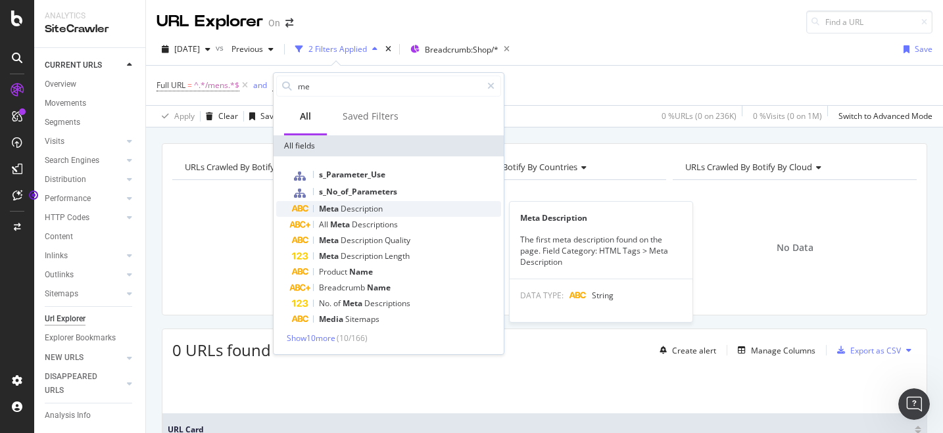
type input "me"
click at [359, 212] on span "Description" at bounding box center [362, 208] width 42 height 11
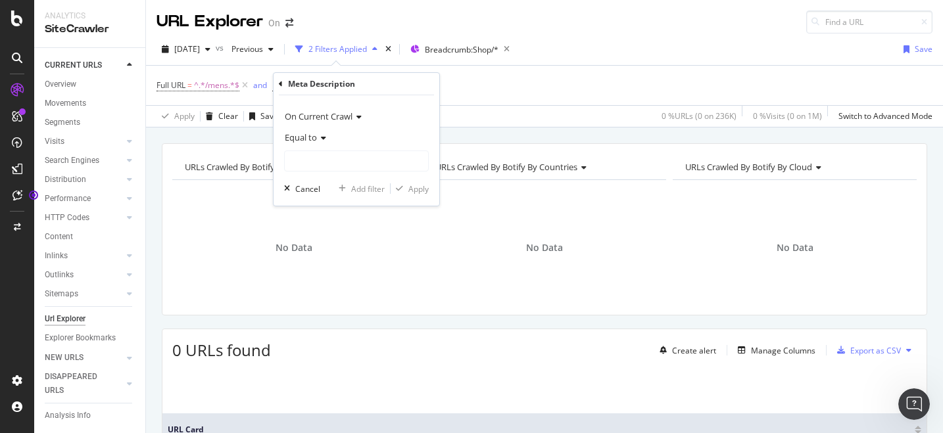
click at [320, 140] on icon at bounding box center [321, 138] width 9 height 8
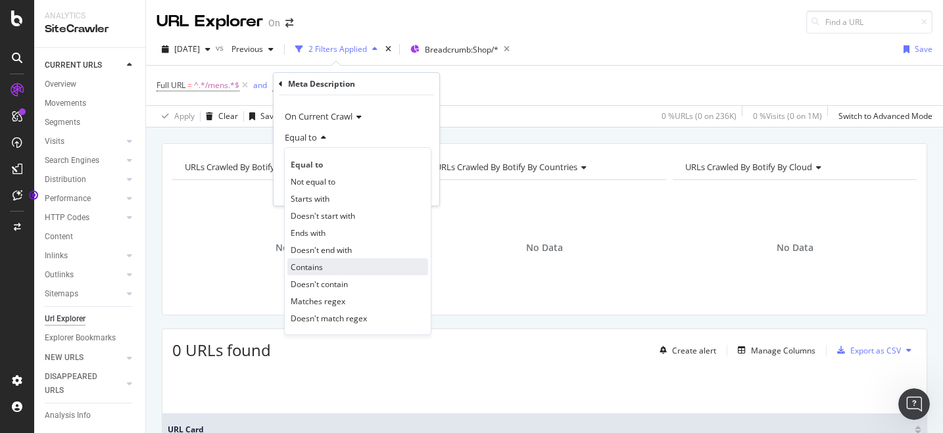
click at [312, 268] on span "Contains" at bounding box center [307, 267] width 32 height 11
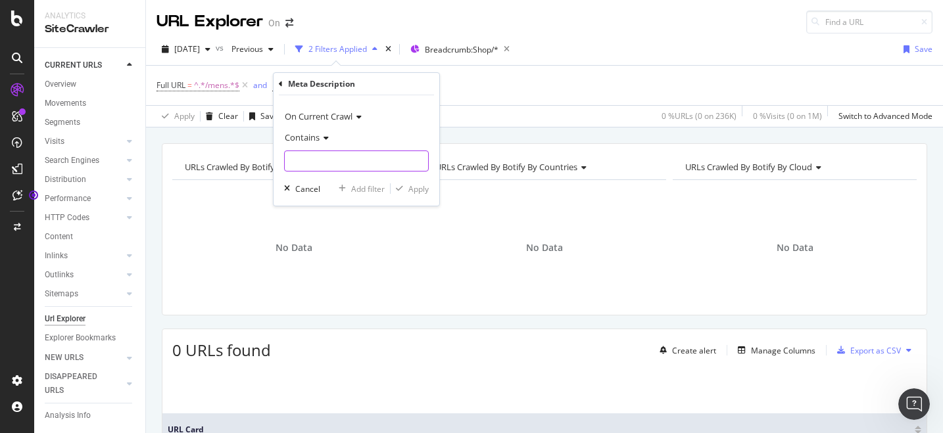
click at [324, 164] on input "text" at bounding box center [356, 161] width 143 height 21
type input "donna"
click at [423, 187] on div "Apply" at bounding box center [418, 189] width 20 height 11
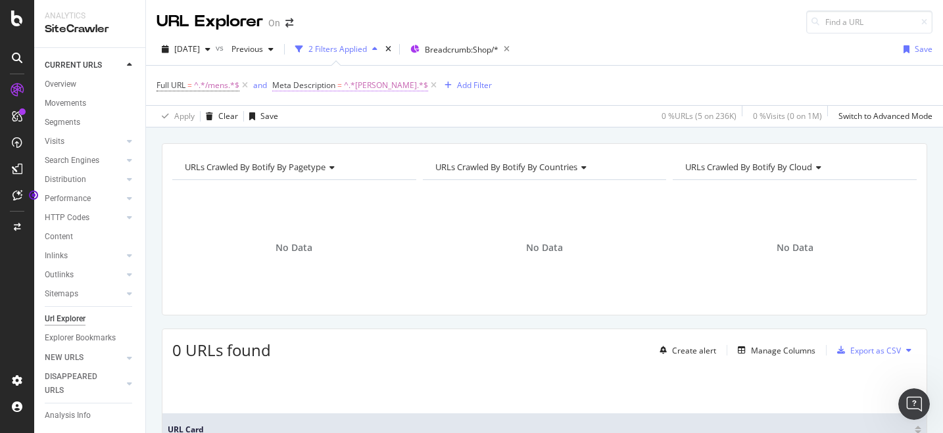
click at [360, 87] on span "^.*donna.*$" at bounding box center [386, 85] width 84 height 18
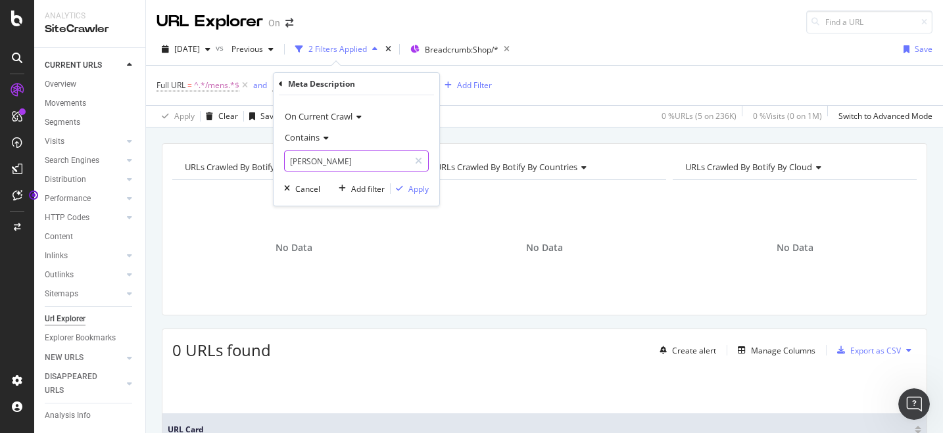
click at [320, 160] on input "donna" at bounding box center [347, 161] width 124 height 21
type input "mujer"
click at [420, 188] on div "Apply" at bounding box center [418, 189] width 20 height 11
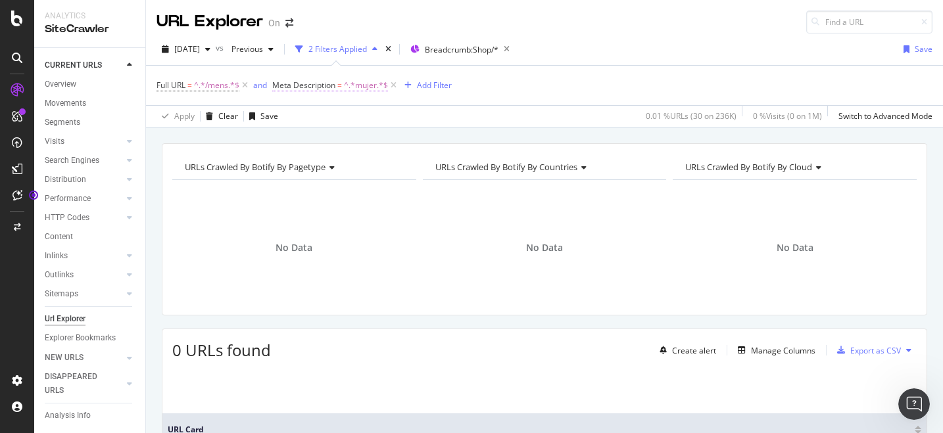
click at [366, 87] on span "^.*mujer.*$" at bounding box center [366, 85] width 44 height 18
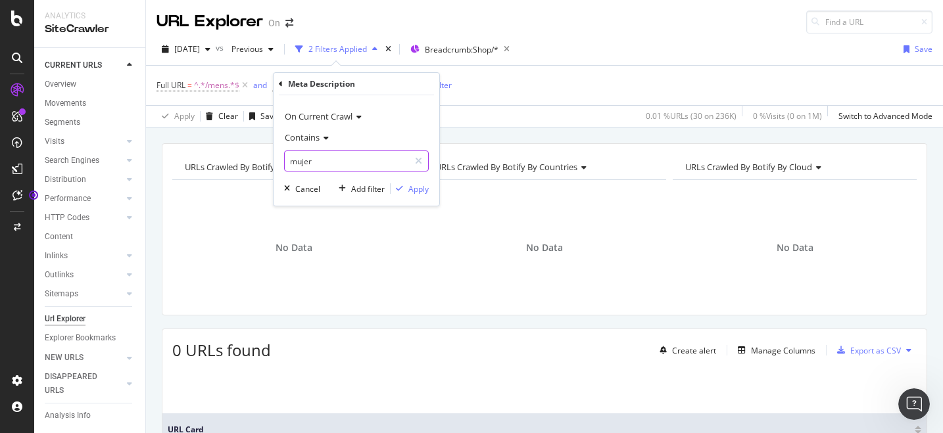
click at [348, 159] on input "mujer" at bounding box center [347, 161] width 124 height 21
type input "femme"
click at [421, 190] on div "Apply" at bounding box center [418, 189] width 20 height 11
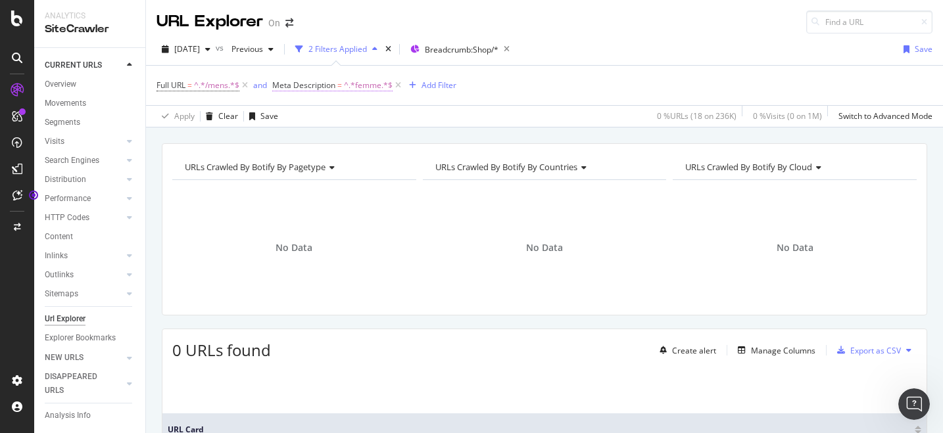
click at [362, 84] on span "^.*femme.*$" at bounding box center [368, 85] width 49 height 18
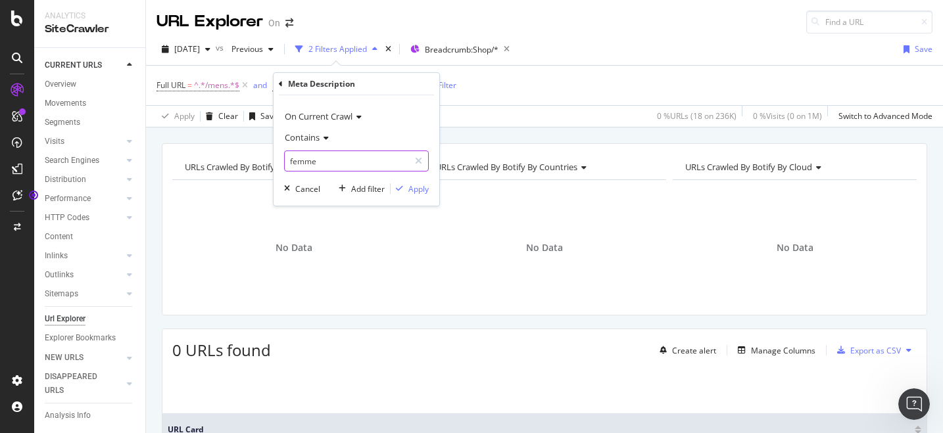
click at [320, 163] on input "femme" at bounding box center [347, 161] width 124 height 21
type input "frau"
click at [410, 191] on div "Apply" at bounding box center [418, 189] width 20 height 11
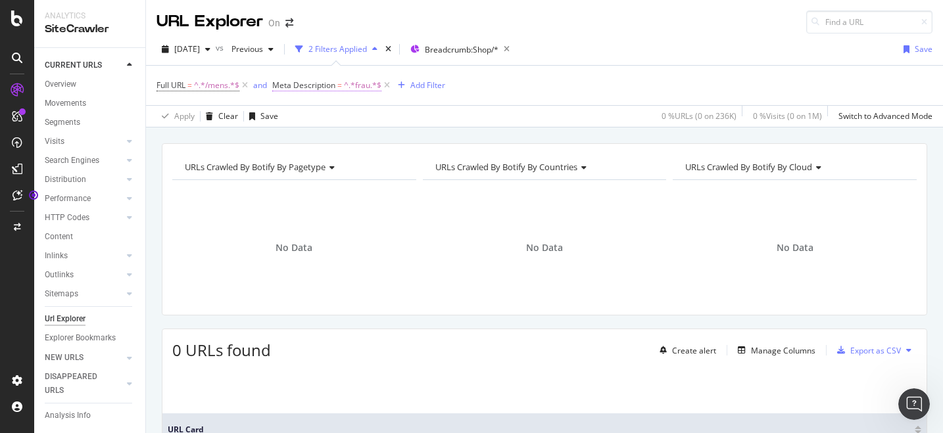
click at [364, 88] on span "^.*frau.*$" at bounding box center [362, 85] width 37 height 18
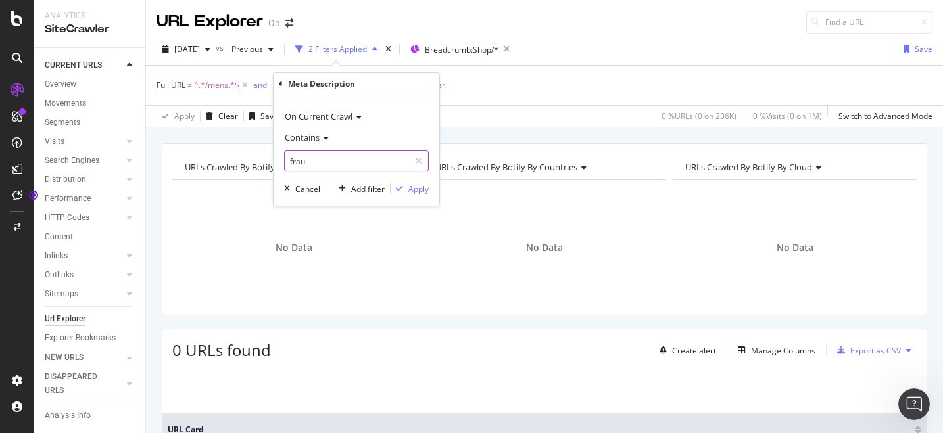
click at [316, 166] on input "frau" at bounding box center [347, 161] width 124 height 21
type input "femininos"
click at [408, 186] on div "Apply" at bounding box center [418, 189] width 20 height 11
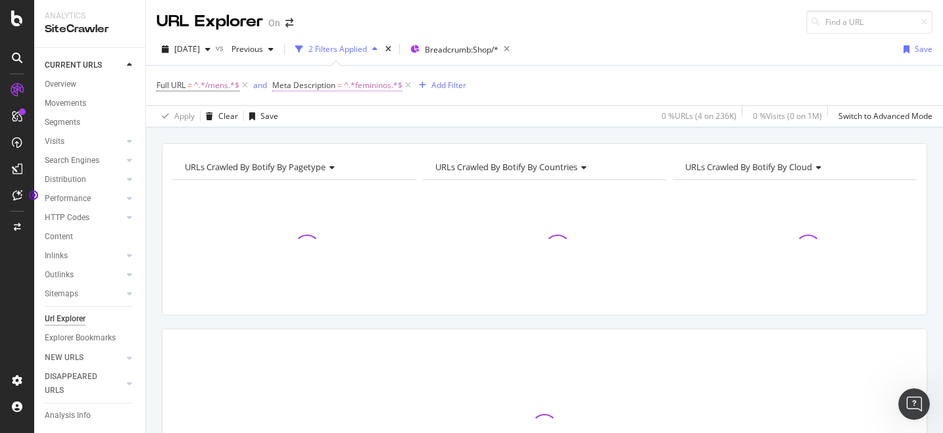
click at [370, 80] on span "^.*femininos.*$" at bounding box center [373, 85] width 59 height 18
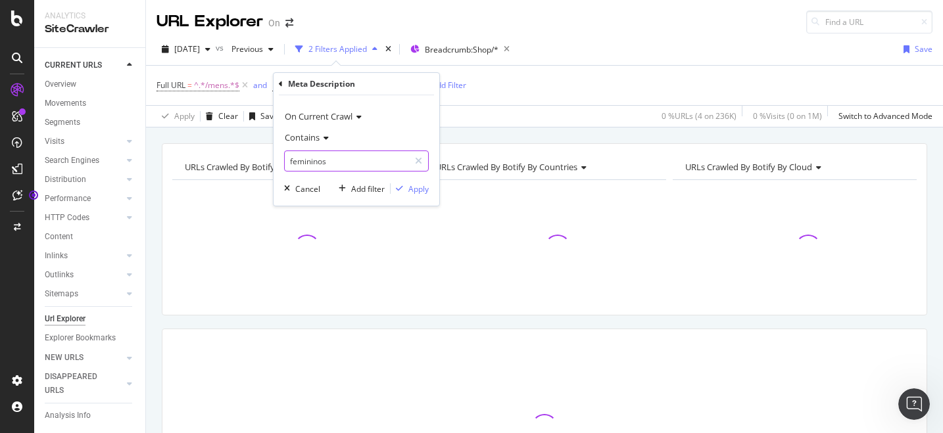
click at [344, 153] on input "femininos" at bounding box center [347, 161] width 124 height 21
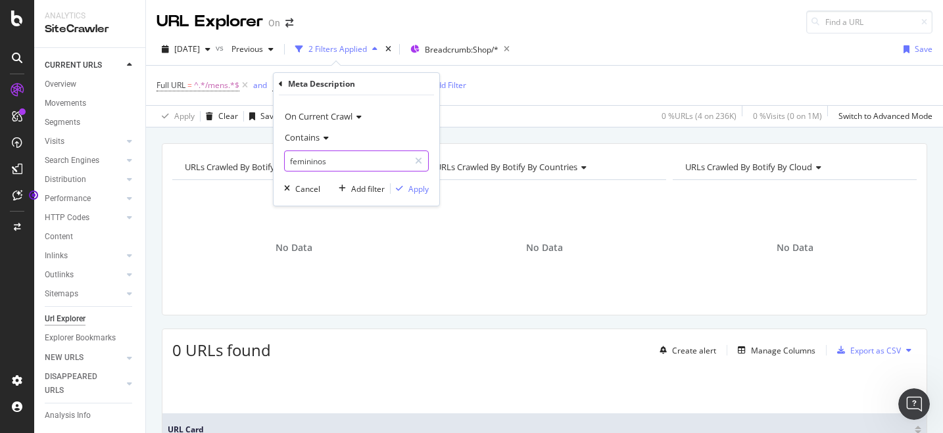
click at [342, 161] on input "femininos" at bounding box center [347, 161] width 124 height 21
type input "feminino"
click at [426, 187] on div "Apply" at bounding box center [418, 189] width 20 height 11
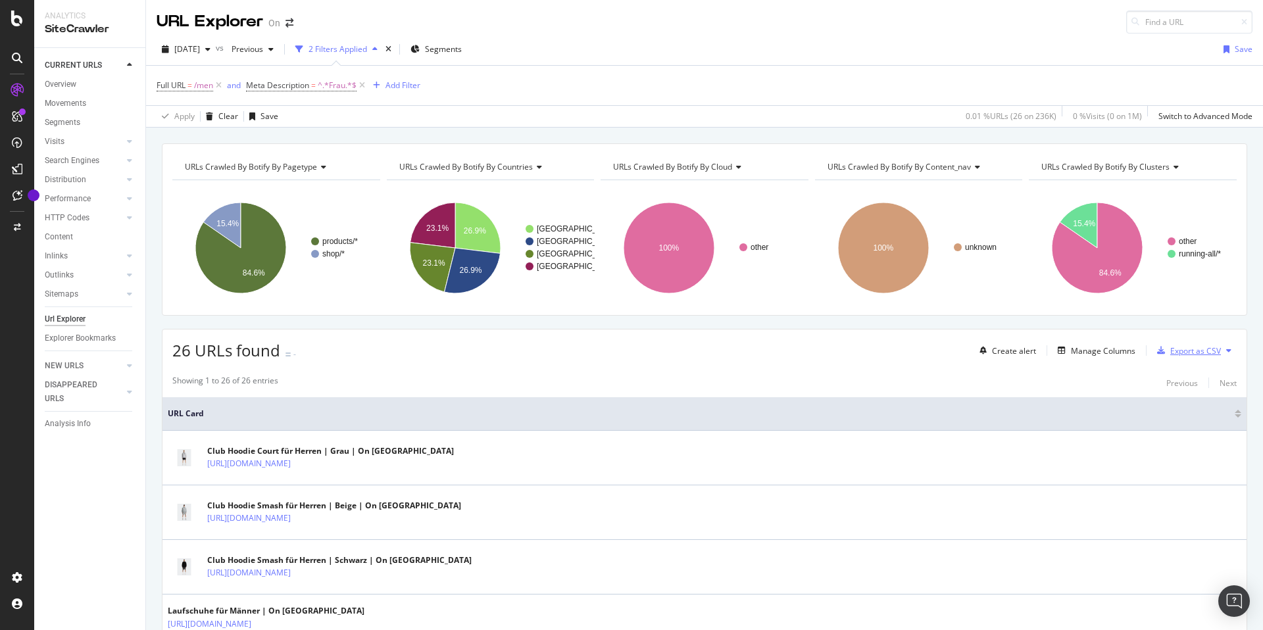
click at [1188, 358] on div "Export as CSV" at bounding box center [1186, 351] width 69 height 20
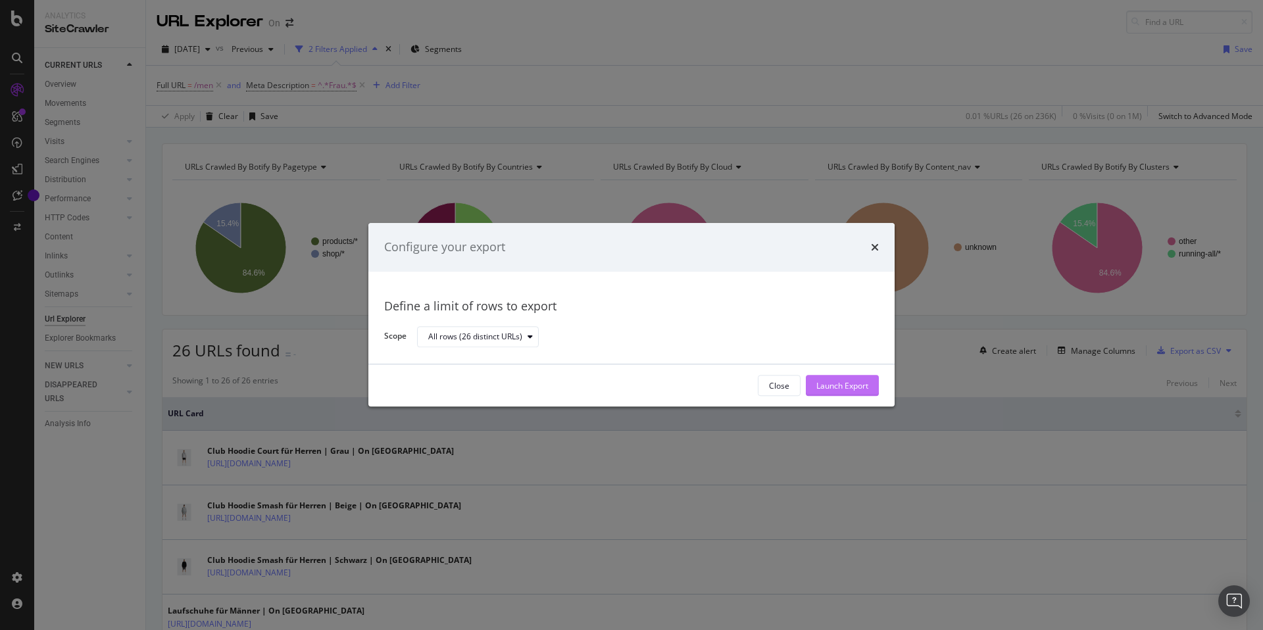
click at [833, 388] on div "Launch Export" at bounding box center [842, 385] width 52 height 11
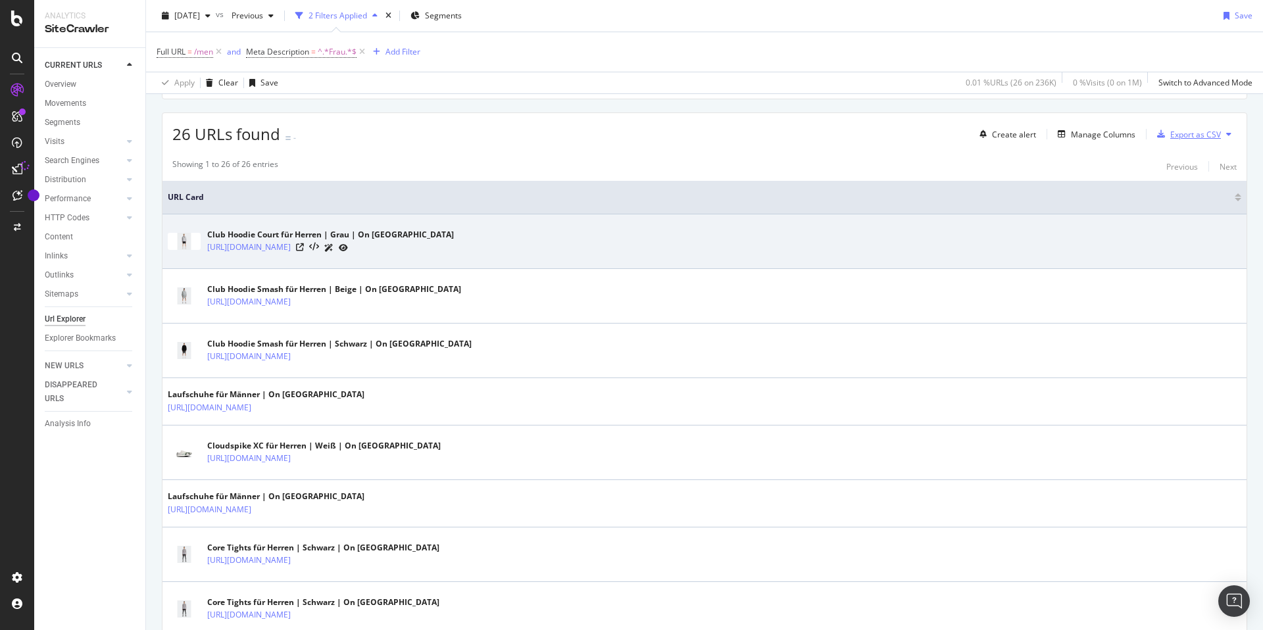
scroll to position [384, 0]
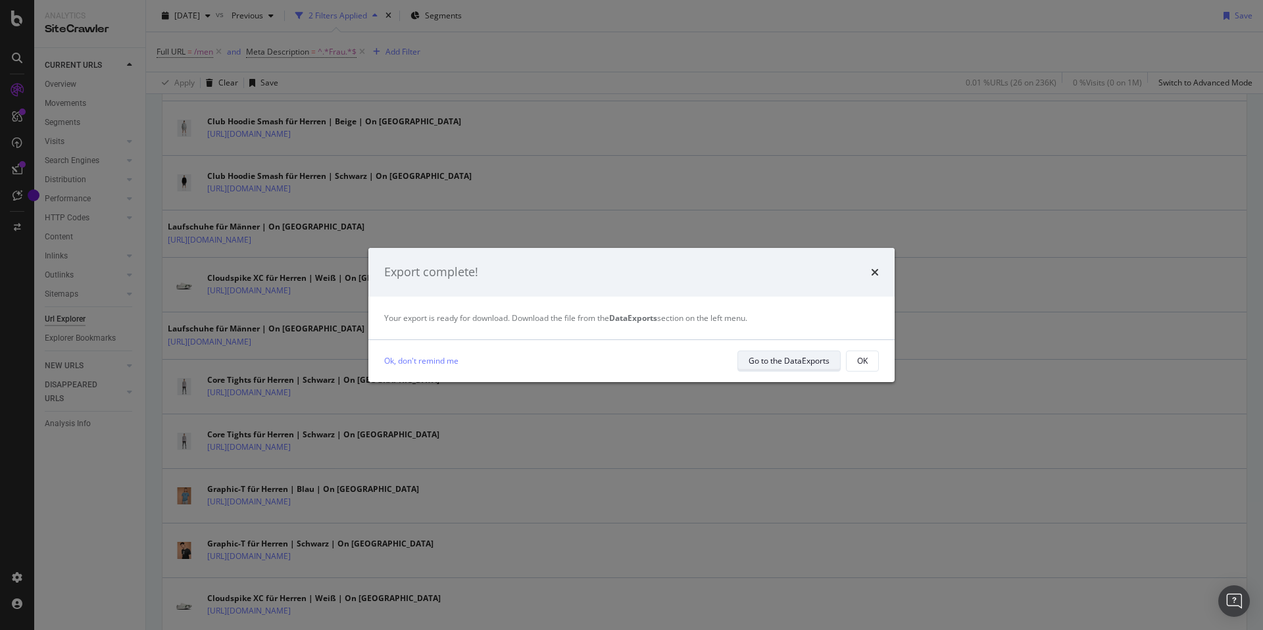
click at [822, 360] on div "Go to the DataExports" at bounding box center [789, 360] width 81 height 11
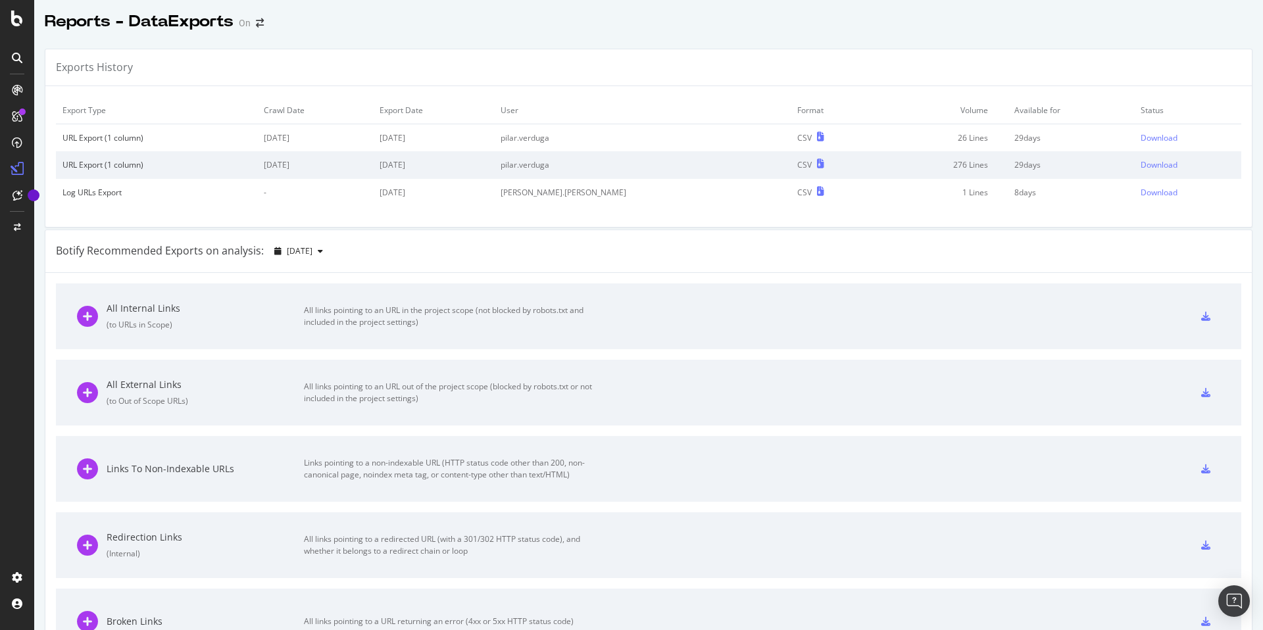
click at [164, 307] on div "All Internal Links" at bounding box center [205, 308] width 197 height 13
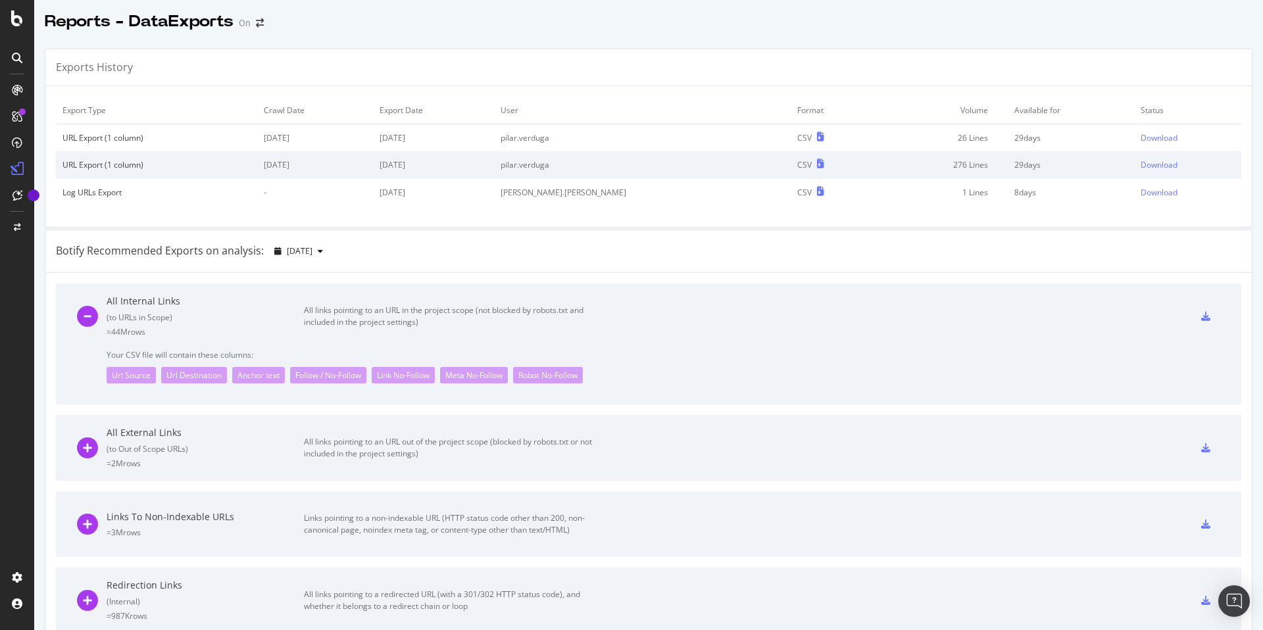
click at [159, 303] on div "All Internal Links" at bounding box center [205, 301] width 197 height 13
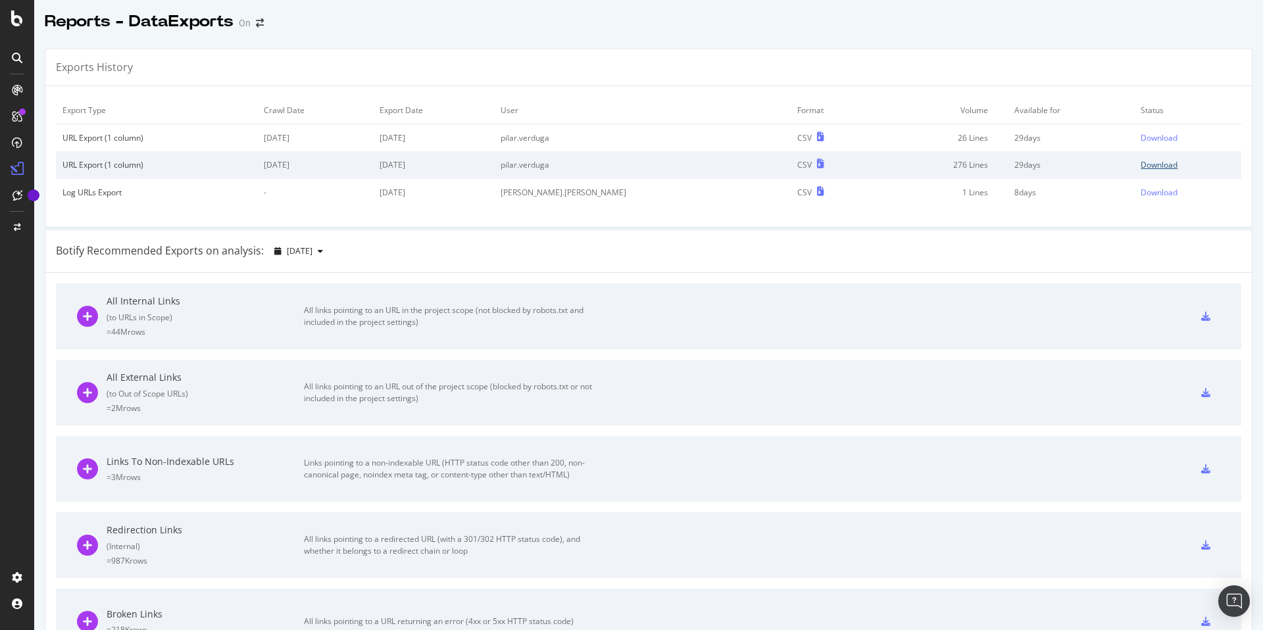
click at [1158, 164] on div "Download" at bounding box center [1159, 164] width 37 height 11
click at [1151, 140] on div "Download" at bounding box center [1159, 137] width 37 height 11
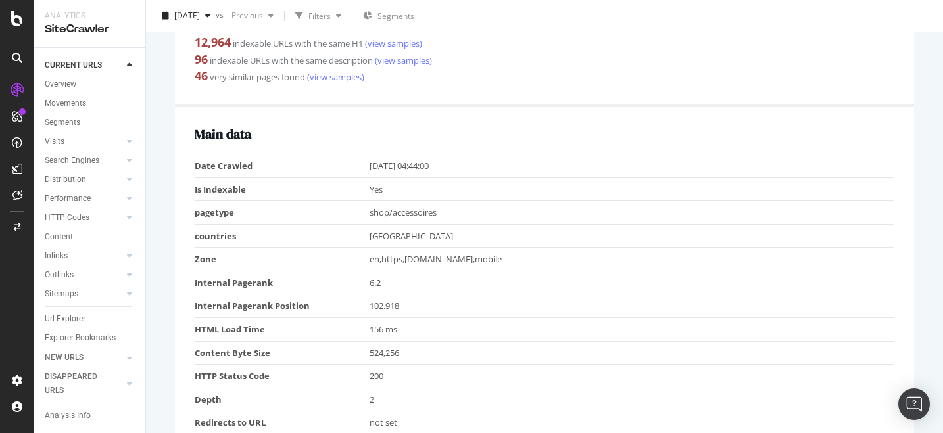
scroll to position [313, 0]
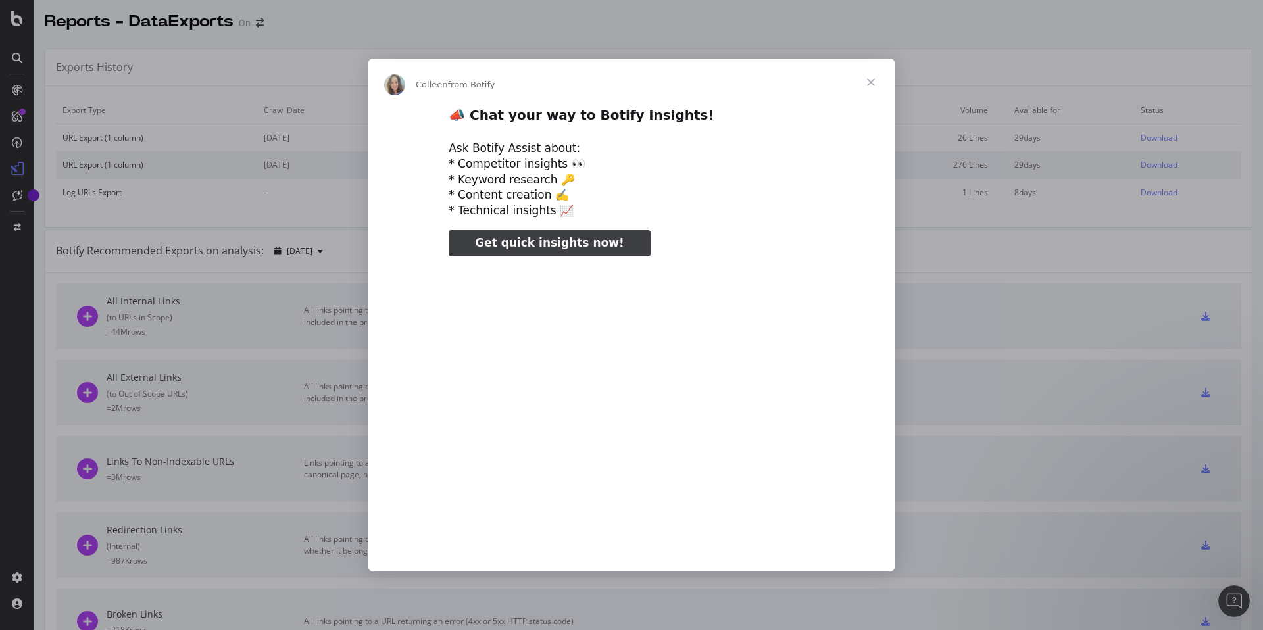
type input "367075"
click at [871, 82] on span "Close" at bounding box center [870, 82] width 47 height 47
